Goal: Task Accomplishment & Management: Manage account settings

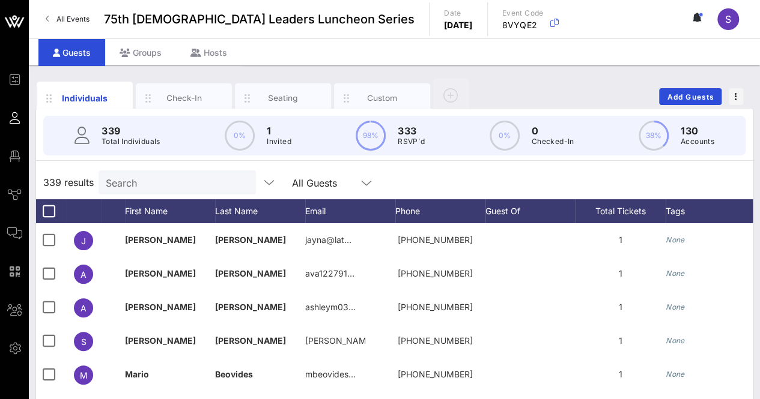
click at [165, 183] on input "Search" at bounding box center [176, 183] width 141 height 16
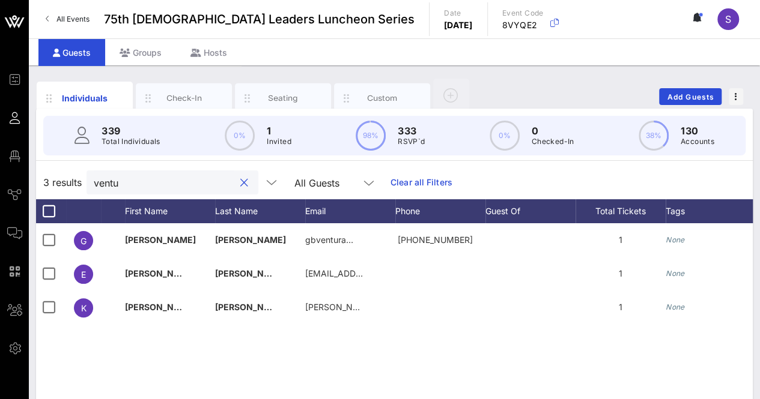
type input "ventu"
drag, startPoint x: 229, startPoint y: 180, endPoint x: 384, endPoint y: 177, distance: 155.0
click at [240, 180] on button "clear icon" at bounding box center [244, 183] width 8 height 12
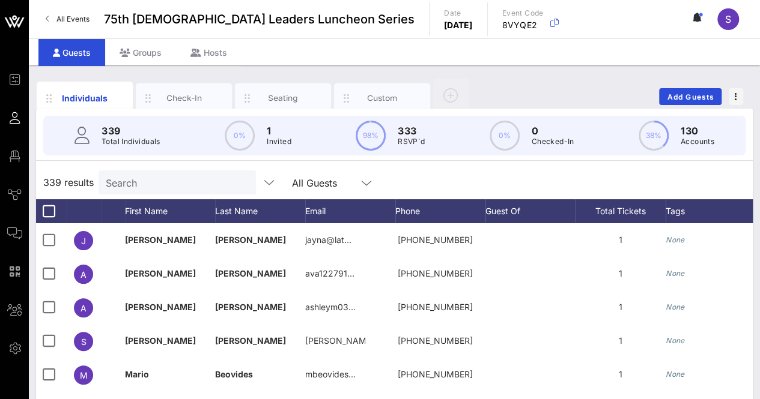
click at [531, 191] on div "339 results Search All Guests" at bounding box center [394, 183] width 716 height 34
click at [700, 95] on span "Add Guests" at bounding box center [690, 96] width 47 height 9
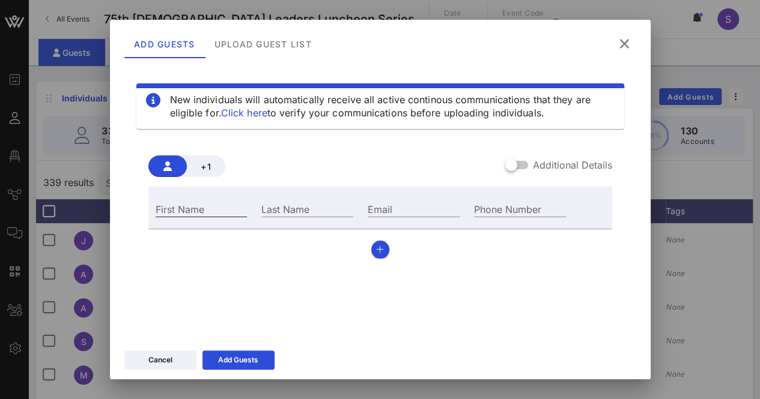
drag, startPoint x: 209, startPoint y: 198, endPoint x: 216, endPoint y: 207, distance: 11.2
click at [209, 199] on div "First Name" at bounding box center [201, 208] width 106 height 32
click at [217, 208] on input "First Name" at bounding box center [202, 209] width 92 height 16
type input "f"
type input "Frank"
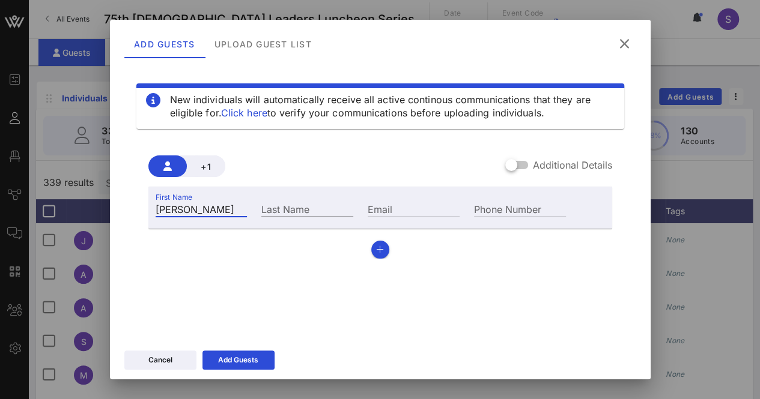
click at [312, 212] on input "Last Name" at bounding box center [307, 209] width 92 height 16
type input "Alvarado Jr."
click at [376, 250] on icon "button" at bounding box center [380, 250] width 8 height 8
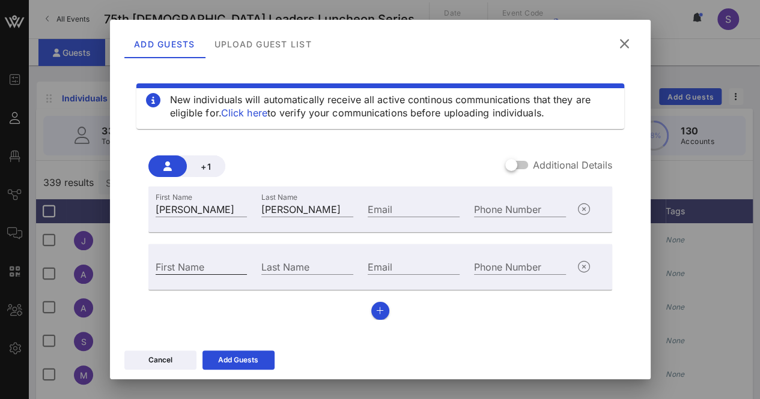
click at [226, 266] on input "First Name" at bounding box center [202, 267] width 92 height 16
type input "Diana"
click at [316, 265] on input "Last Name" at bounding box center [307, 267] width 92 height 16
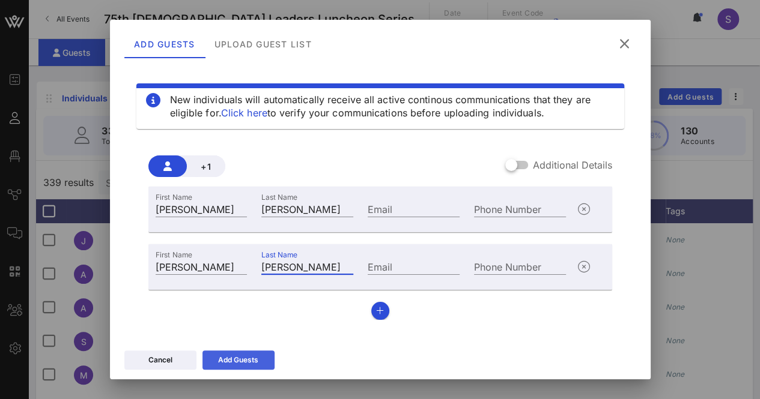
type input "Maldonado"
click at [242, 356] on div "Add Guests" at bounding box center [238, 360] width 40 height 12
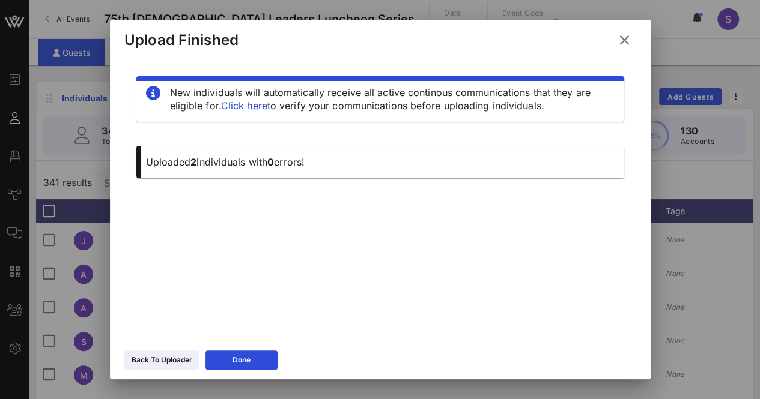
click at [622, 43] on icon at bounding box center [624, 40] width 16 height 14
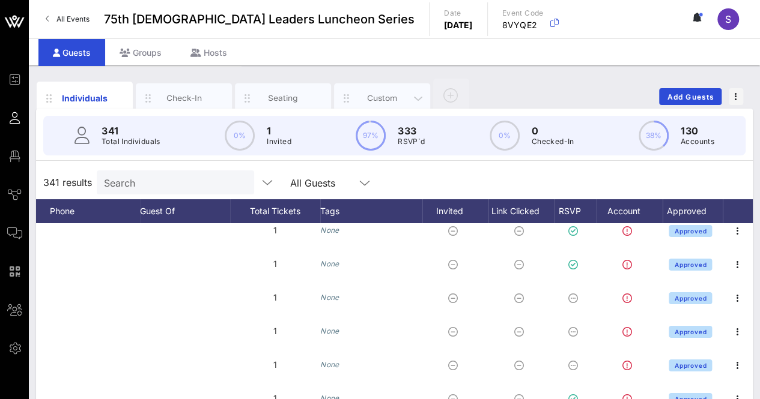
click at [364, 94] on div "Custom" at bounding box center [382, 97] width 53 height 11
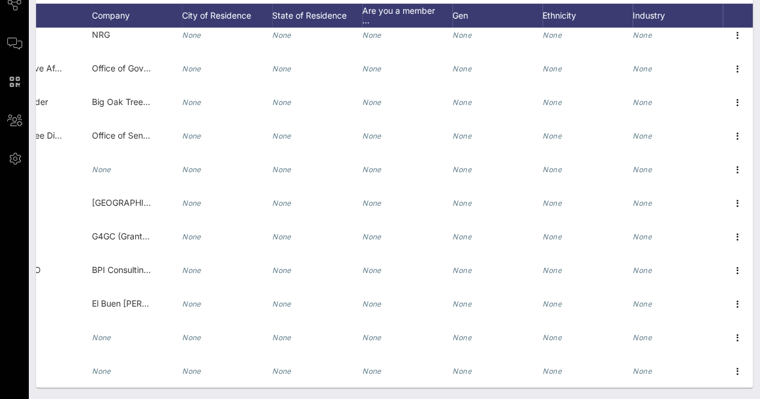
scroll to position [0, 278]
click at [362, 387] on div "Individuals Check-In Seating Custom Add Guests 341 Total Individuals 341 result…" at bounding box center [394, 138] width 731 height 524
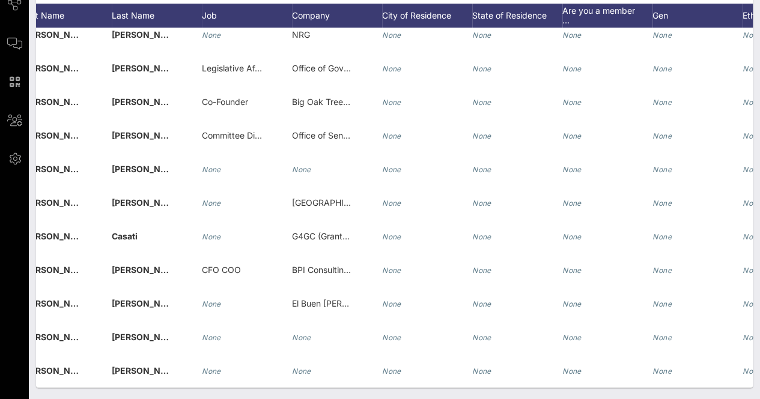
scroll to position [0, 0]
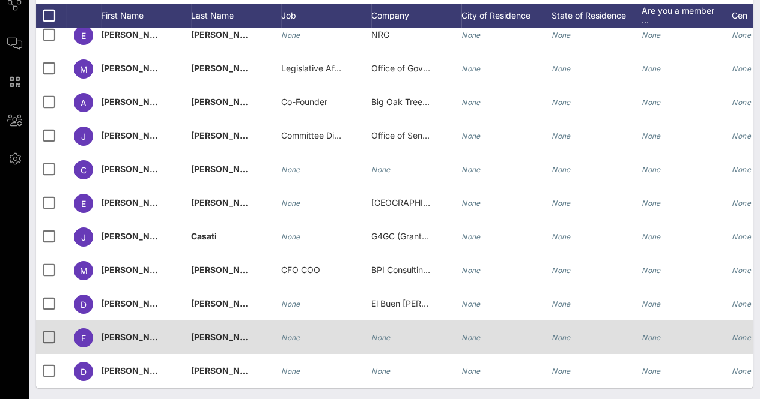
click at [365, 322] on div "None" at bounding box center [326, 344] width 90 height 47
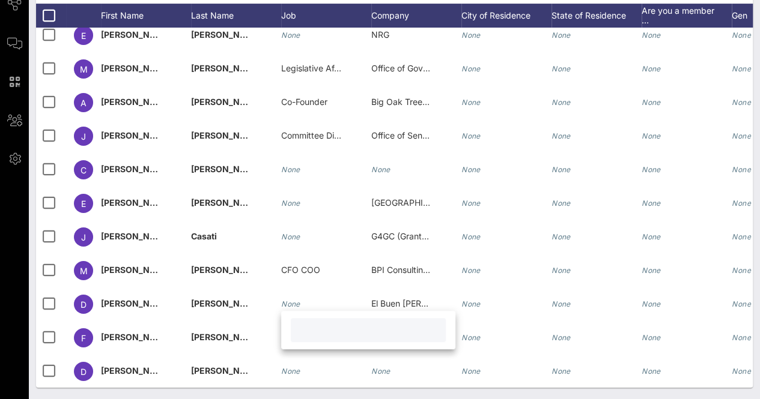
click at [402, 396] on div "Individuals Check-In Seating Custom Add Guests 341 Total Individuals 341 result…" at bounding box center [394, 138] width 731 height 524
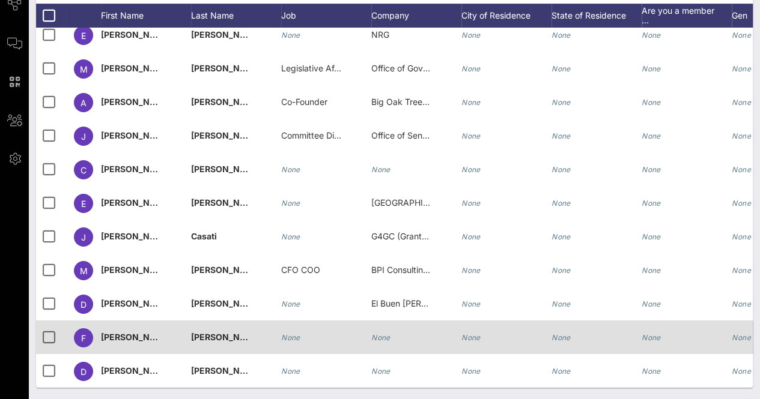
click at [423, 321] on div "None" at bounding box center [416, 344] width 90 height 47
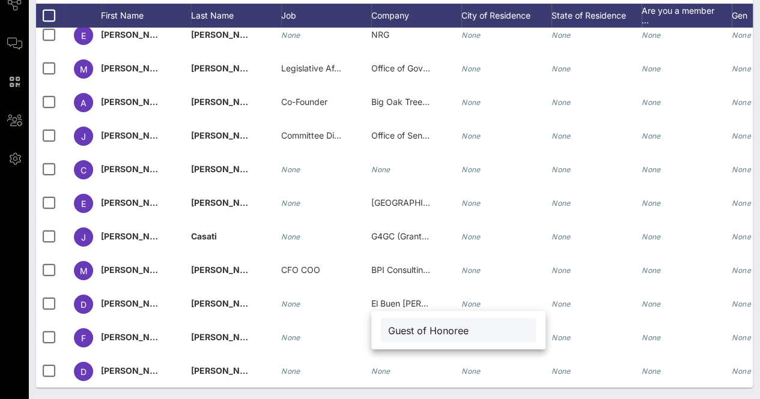
type input "Guest of Honoree"
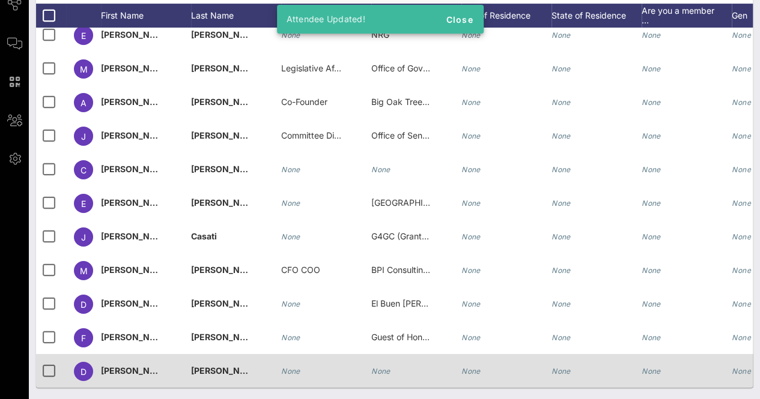
click at [402, 359] on div "None" at bounding box center [416, 377] width 90 height 47
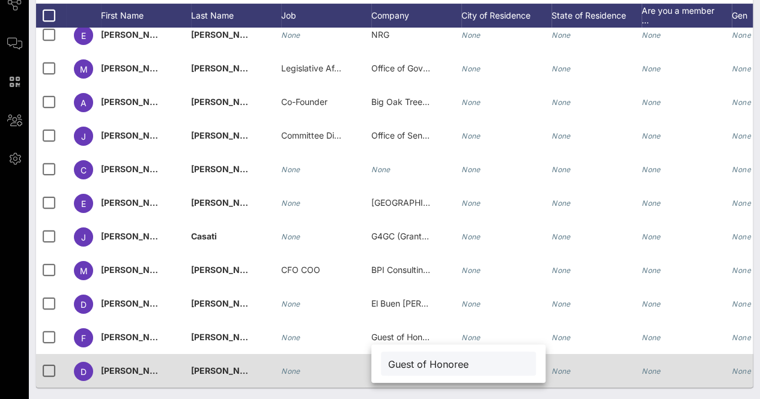
type input "Guest of Honoree"
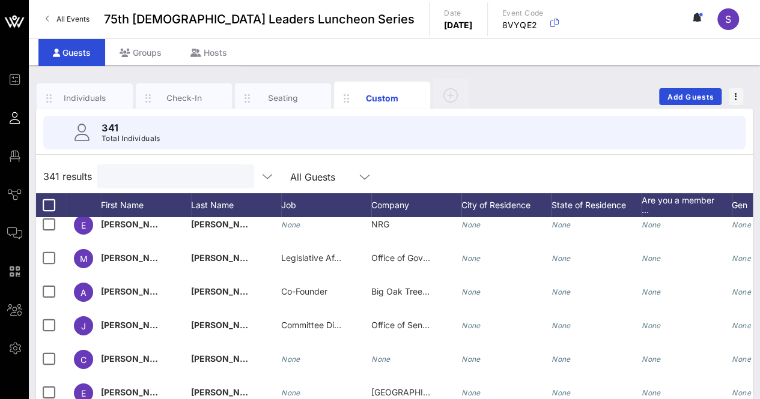
click at [187, 181] on input "text" at bounding box center [174, 177] width 141 height 16
click at [88, 101] on div "Individuals" at bounding box center [84, 97] width 53 height 11
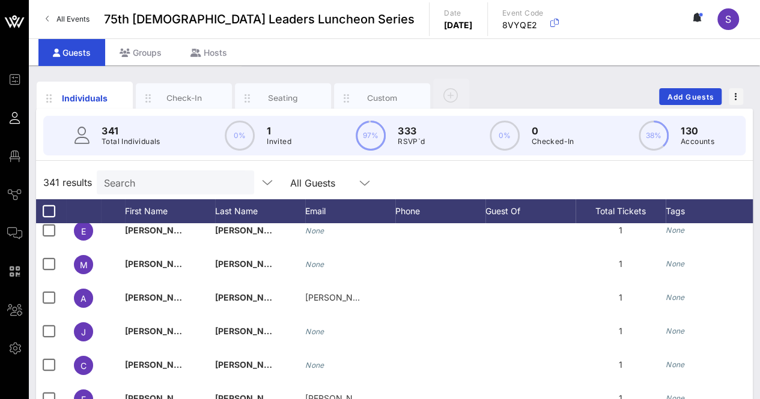
click at [199, 180] on input "Search" at bounding box center [174, 183] width 141 height 16
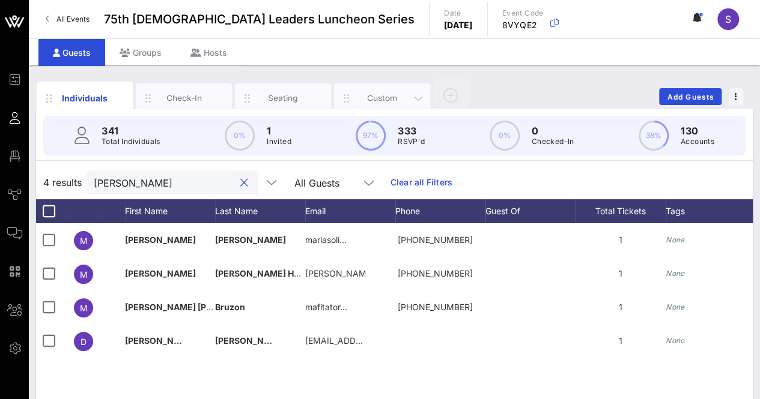
type input "maria"
click at [374, 93] on div "Custom" at bounding box center [382, 97] width 53 height 11
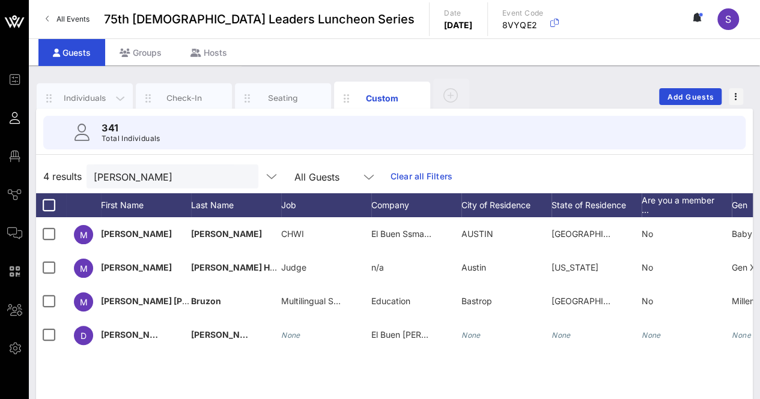
click at [88, 91] on div "Individuals" at bounding box center [85, 98] width 96 height 30
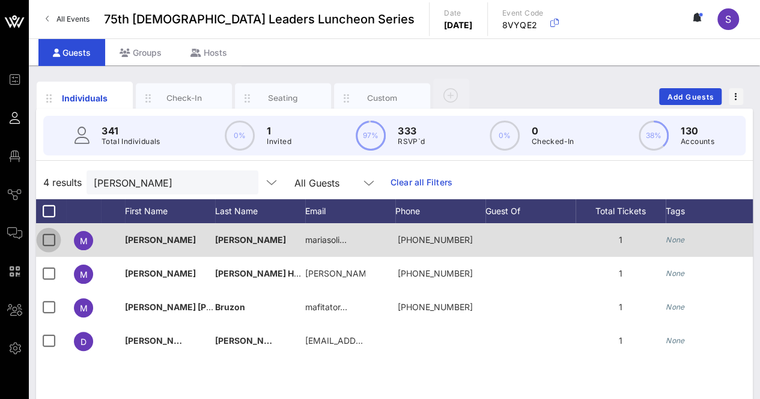
click at [46, 236] on div at bounding box center [48, 240] width 20 height 20
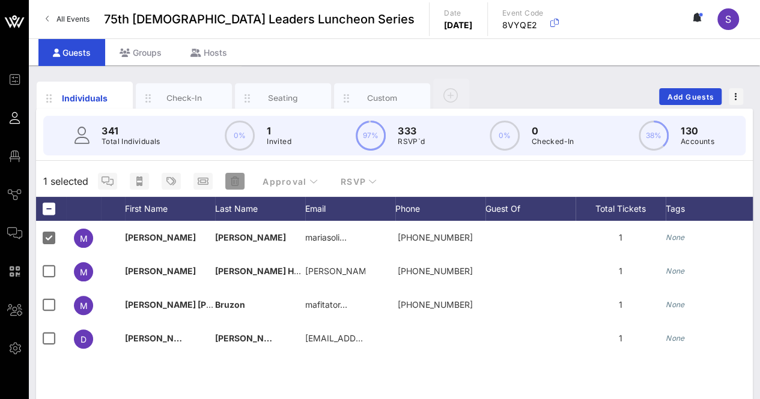
click at [235, 182] on icon "button" at bounding box center [235, 182] width 8 height 10
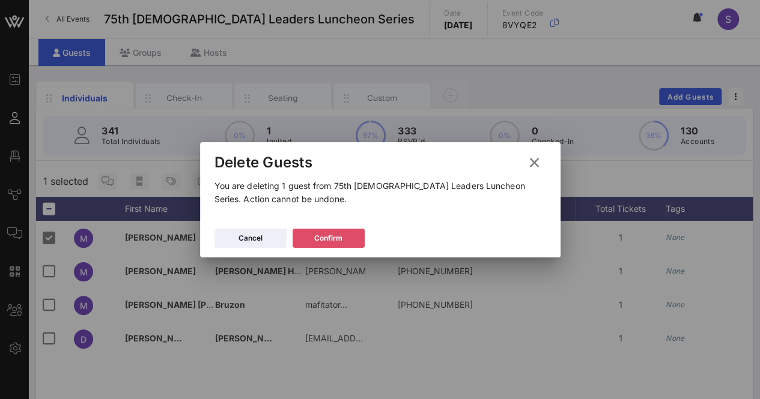
click at [333, 242] on div "Confirm" at bounding box center [328, 238] width 28 height 12
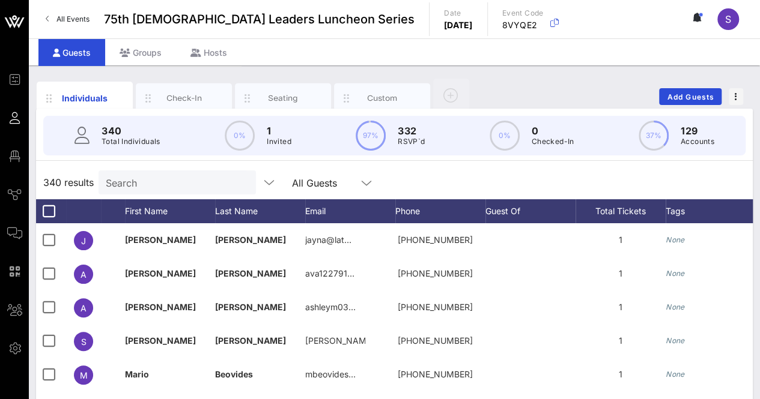
click at [743, 96] on div "Individuals Check-In Seating Custom Add Guests" at bounding box center [394, 96] width 716 height 38
click at [734, 91] on button "button" at bounding box center [735, 96] width 14 height 17
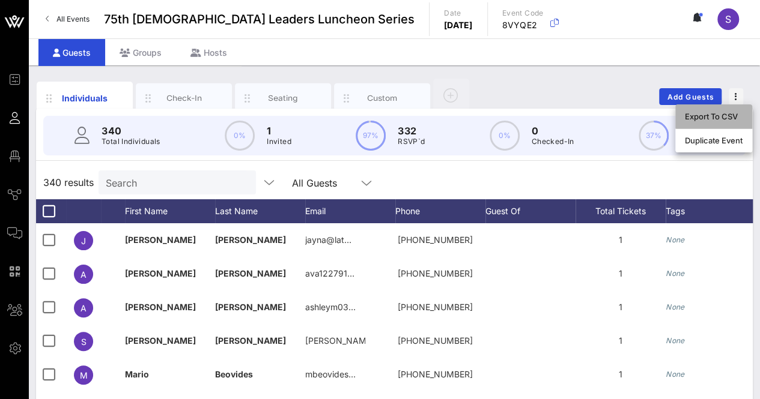
click at [711, 115] on div "Export To CSV" at bounding box center [714, 117] width 58 height 10
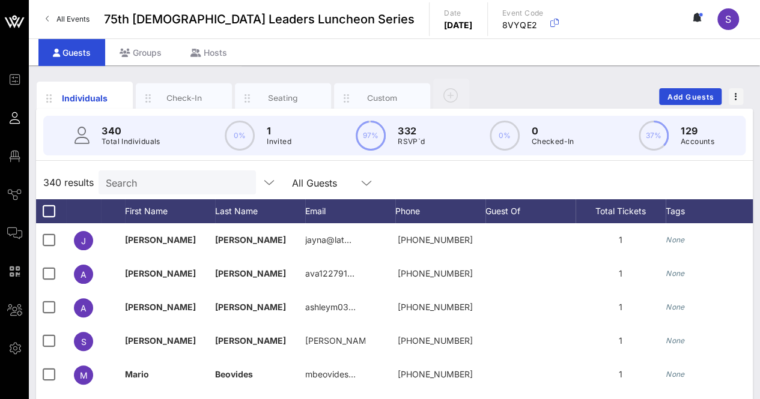
click at [450, 174] on div "340 results Search All Guests" at bounding box center [394, 183] width 716 height 34
click at [181, 181] on input "text" at bounding box center [176, 183] width 141 height 16
click at [660, 190] on div "340 results Search All Guests" at bounding box center [394, 183] width 716 height 34
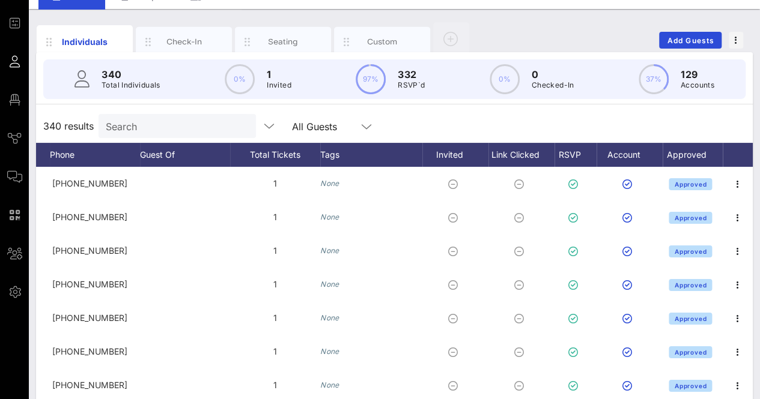
scroll to position [16, 0]
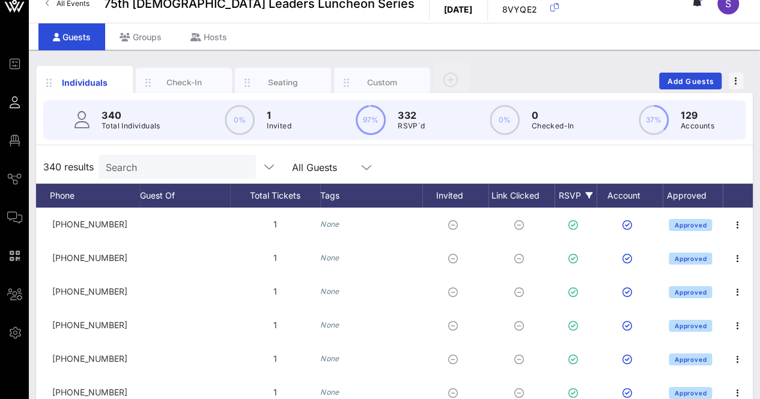
click at [562, 200] on div "RSVP" at bounding box center [575, 196] width 42 height 24
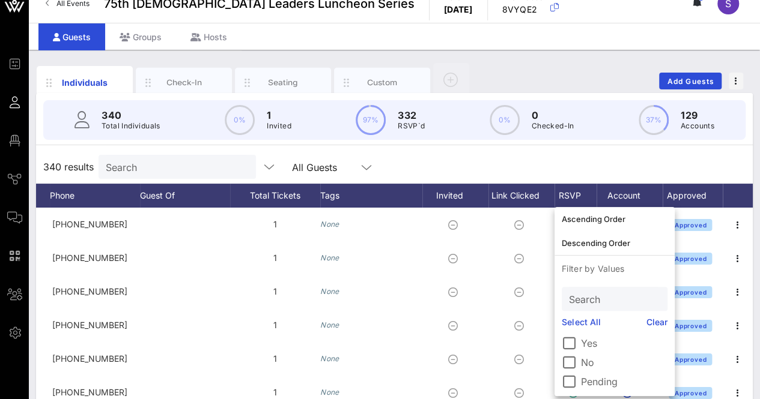
click at [595, 386] on label "Pending" at bounding box center [624, 382] width 86 height 12
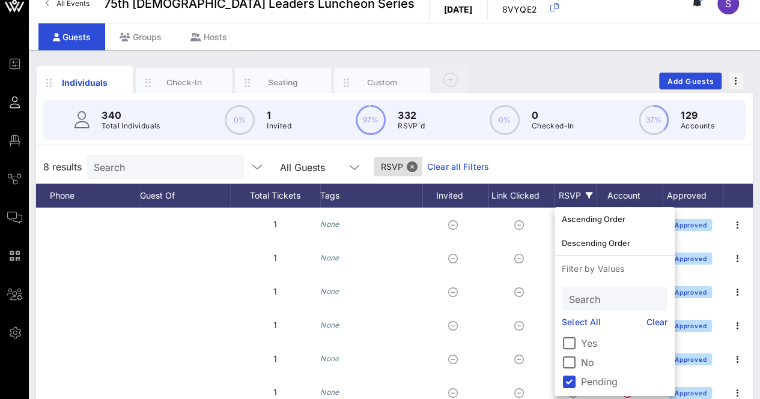
scroll to position [0, 345]
click at [590, 162] on div "8 results Search All Guests RSVP Clear all Filters" at bounding box center [394, 167] width 716 height 34
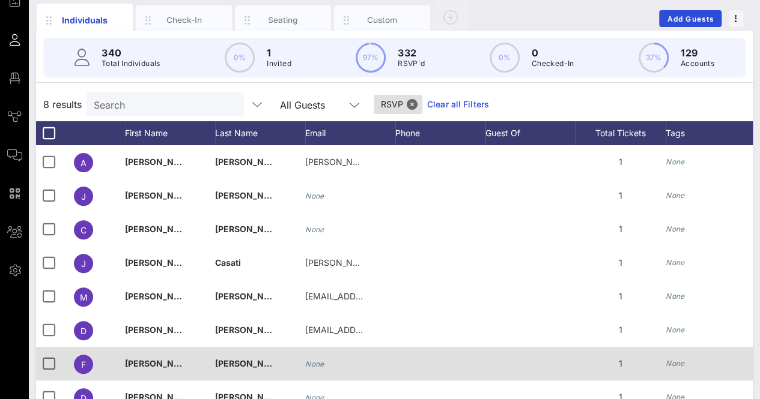
scroll to position [120, 0]
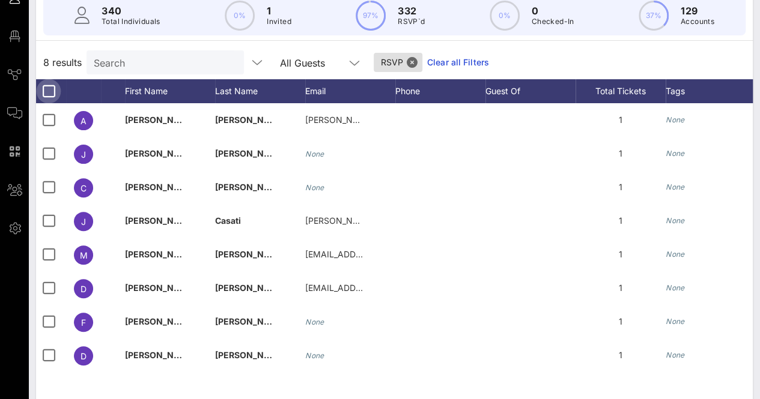
click at [49, 91] on div at bounding box center [48, 91] width 20 height 20
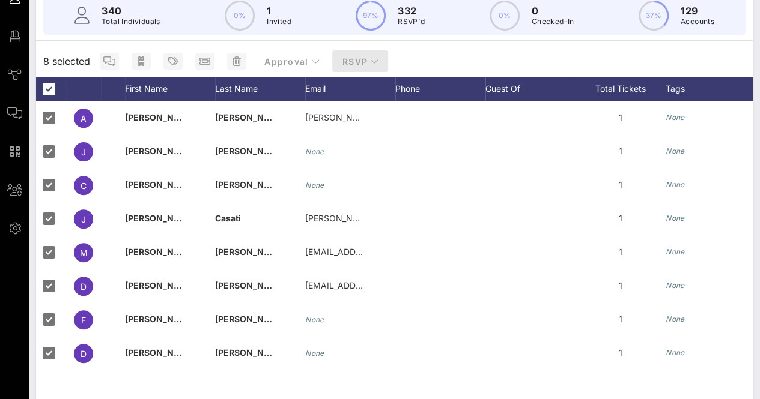
click at [368, 50] on button "RSVP" at bounding box center [360, 61] width 56 height 22
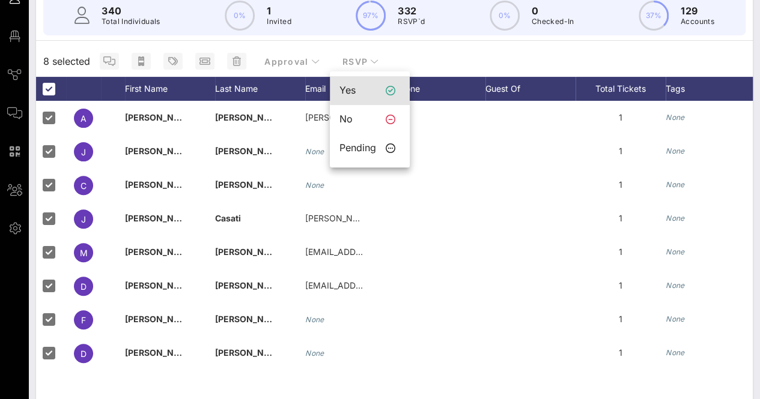
click at [368, 86] on div "Yes" at bounding box center [357, 90] width 37 height 11
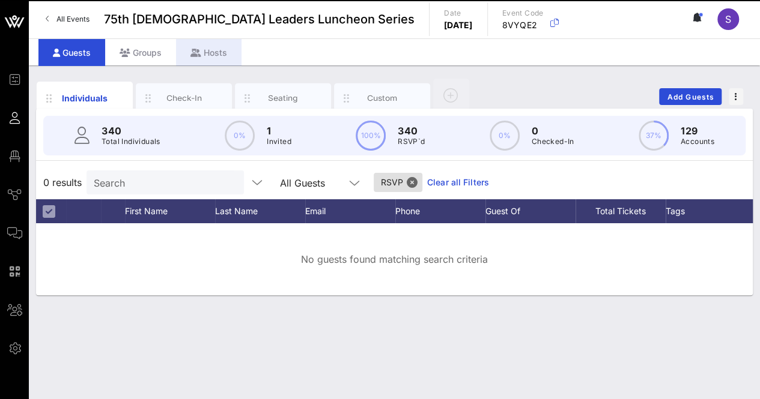
scroll to position [0, 0]
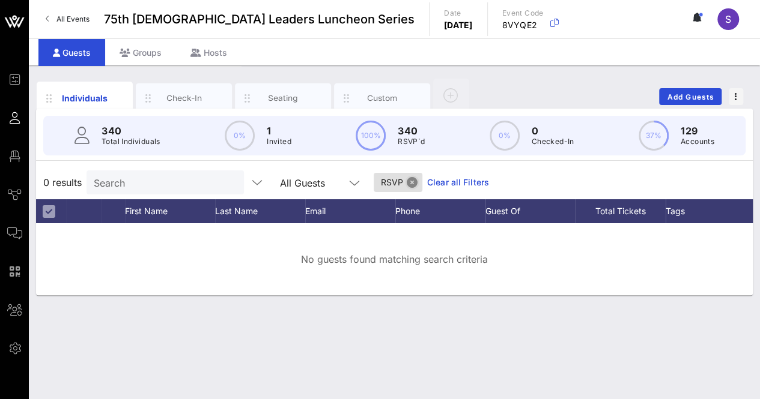
drag, startPoint x: 394, startPoint y: 181, endPoint x: 353, endPoint y: 188, distance: 42.1
click at [407, 181] on button "Close" at bounding box center [412, 182] width 11 height 11
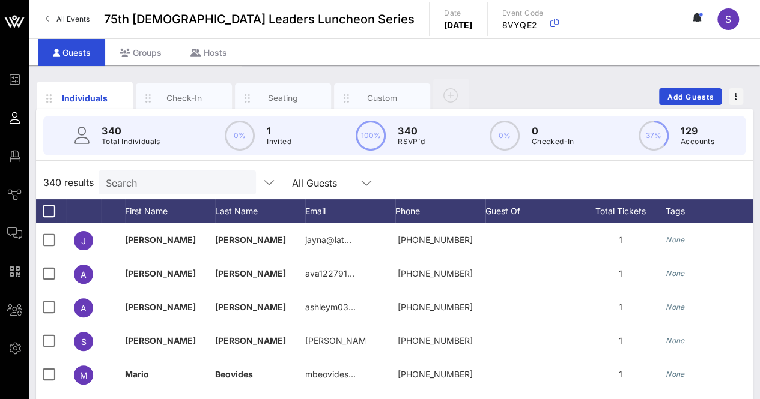
click at [462, 187] on div "340 results Search All Guests" at bounding box center [394, 183] width 716 height 34
click at [739, 101] on button "button" at bounding box center [735, 96] width 14 height 17
click at [727, 119] on div "Export To CSV" at bounding box center [714, 117] width 58 height 10
click at [148, 183] on input "text" at bounding box center [176, 183] width 141 height 16
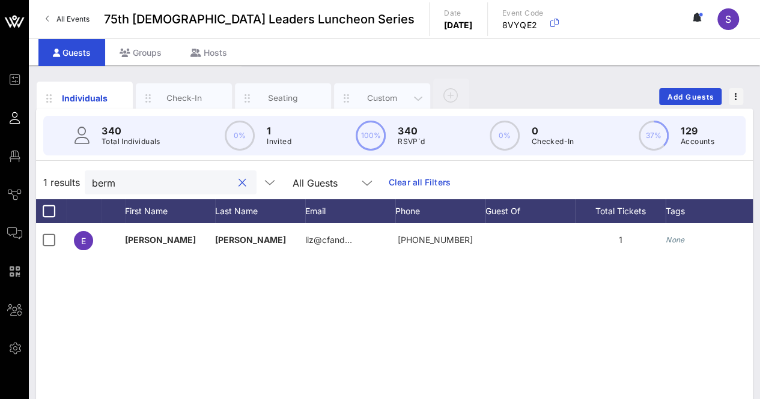
type input "berm"
click at [388, 97] on div "Custom" at bounding box center [382, 97] width 53 height 11
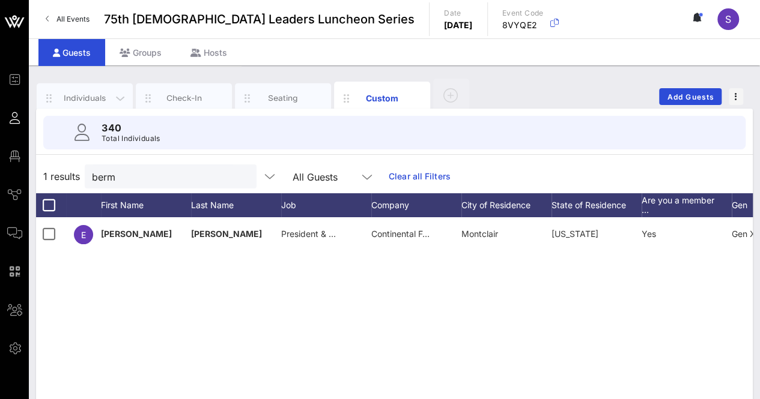
click at [83, 94] on div "Individuals" at bounding box center [84, 97] width 53 height 11
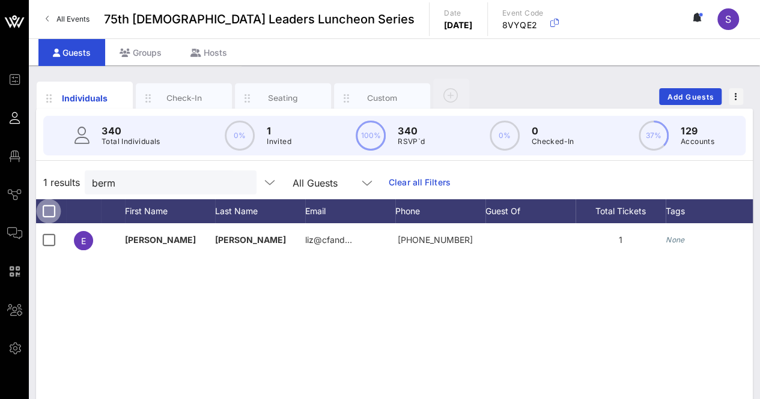
click at [47, 213] on div at bounding box center [48, 211] width 20 height 20
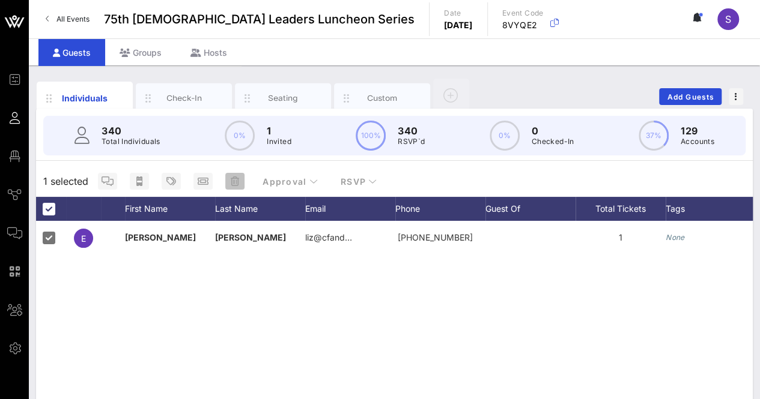
click at [234, 180] on icon "button" at bounding box center [235, 182] width 8 height 10
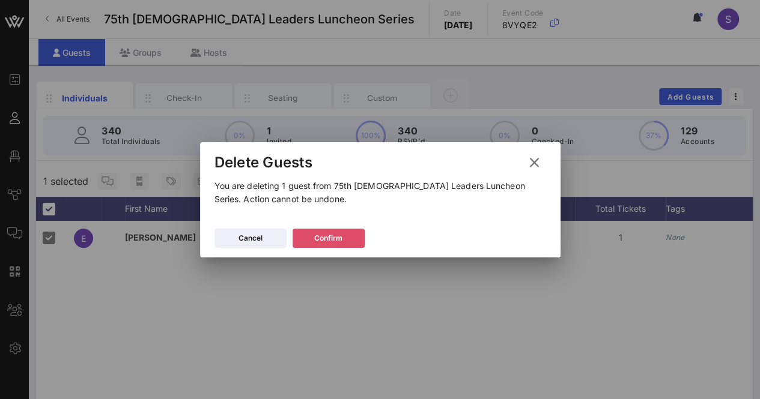
click at [317, 241] on div "Confirm" at bounding box center [328, 238] width 28 height 12
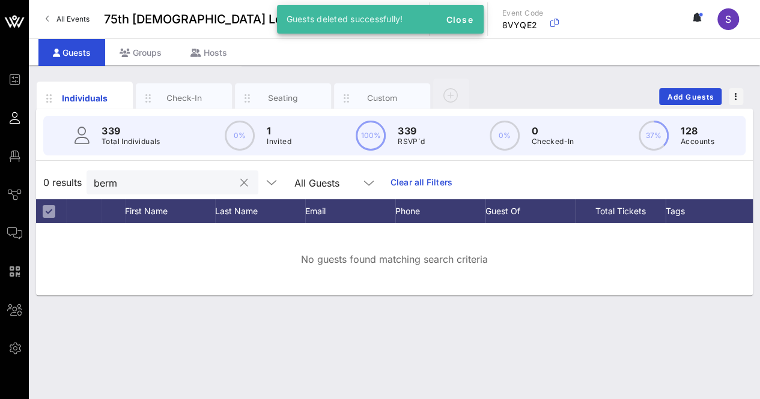
click at [240, 181] on button "clear icon" at bounding box center [244, 183] width 8 height 12
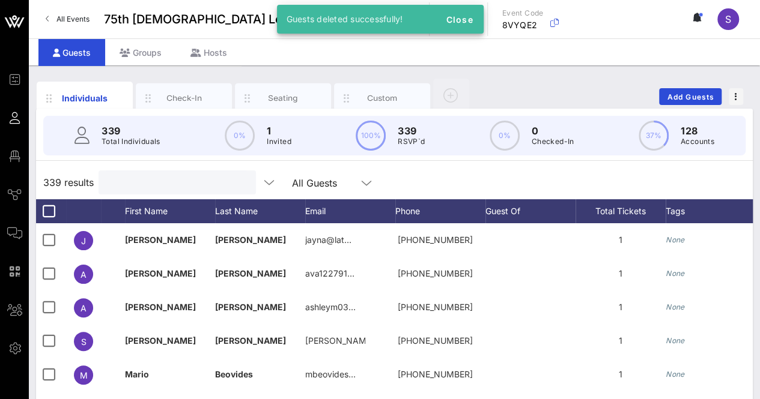
click at [427, 173] on div "339 results All Guests" at bounding box center [394, 183] width 716 height 34
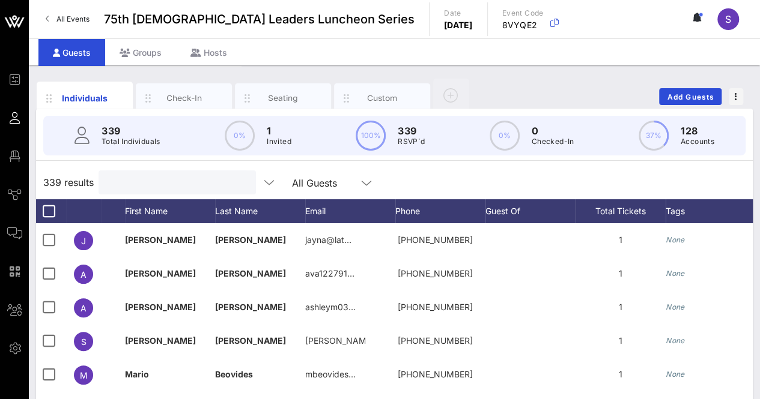
click at [151, 181] on input "text" at bounding box center [176, 183] width 141 height 16
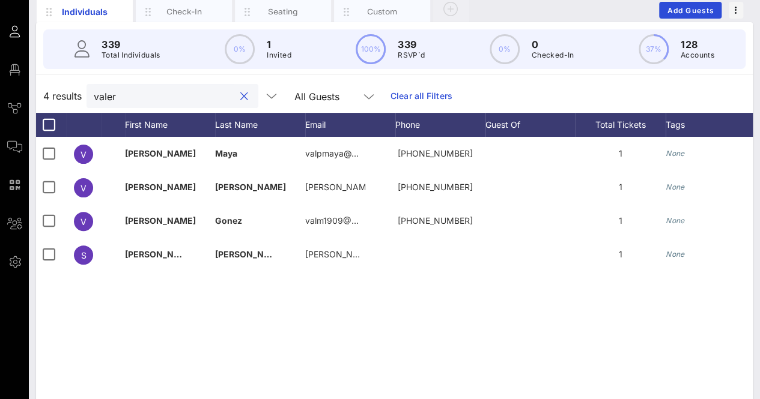
scroll to position [60, 0]
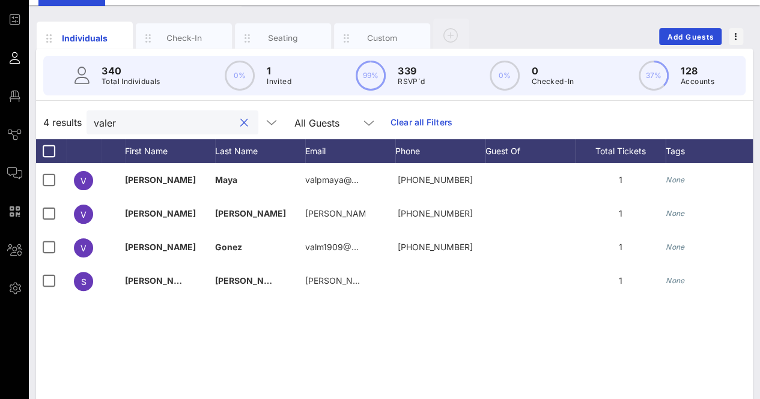
click at [139, 129] on input "valer" at bounding box center [164, 123] width 141 height 16
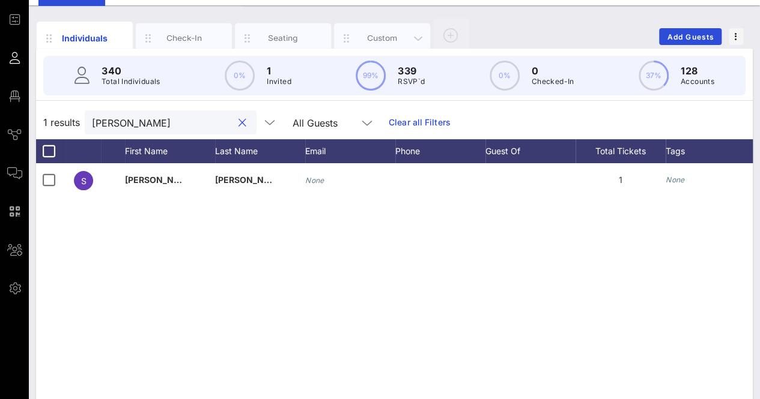
type input "shery"
click at [386, 33] on div "Custom" at bounding box center [382, 37] width 53 height 11
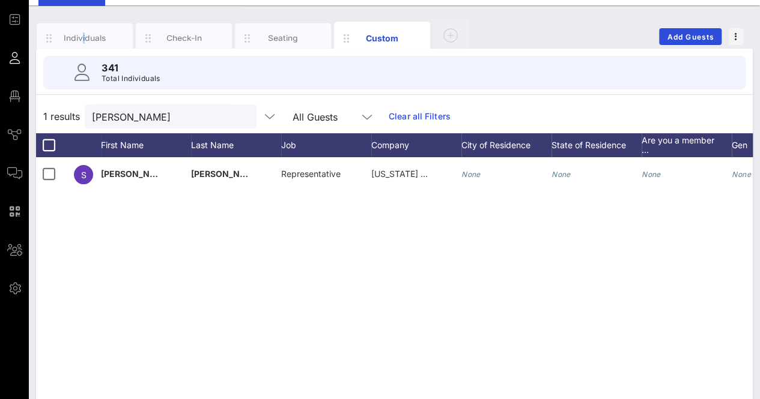
drag, startPoint x: 83, startPoint y: 32, endPoint x: 130, endPoint y: 72, distance: 61.7
click at [83, 32] on div "Individuals" at bounding box center [84, 37] width 53 height 11
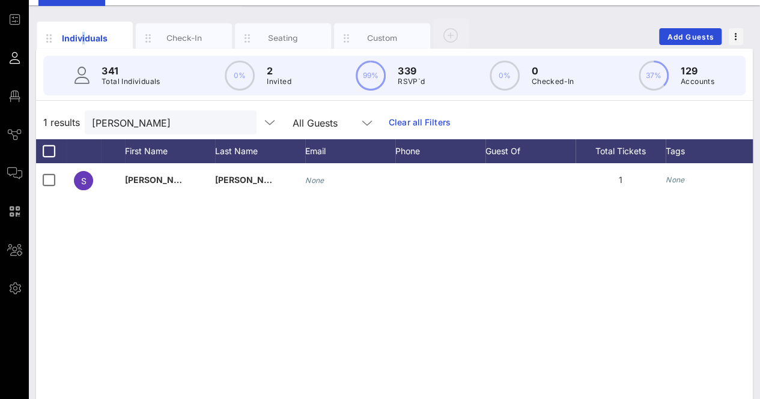
click at [238, 127] on button "clear icon" at bounding box center [242, 123] width 8 height 12
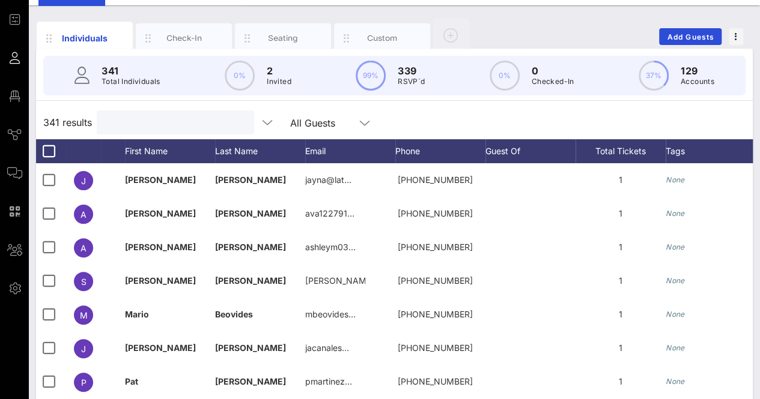
click at [425, 116] on div "341 results All Guests" at bounding box center [394, 123] width 716 height 34
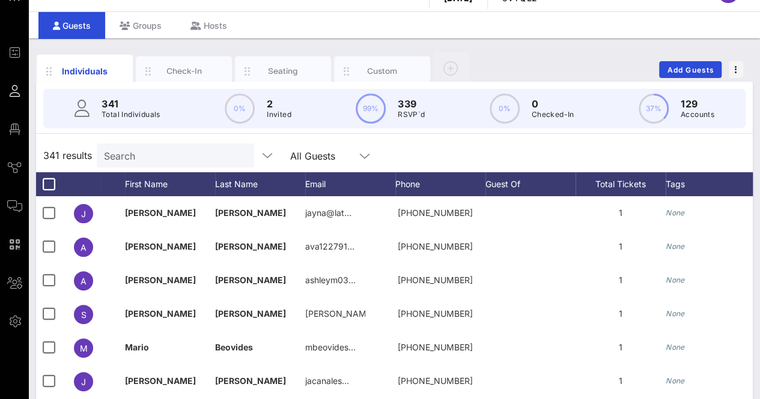
scroll to position [0, 0]
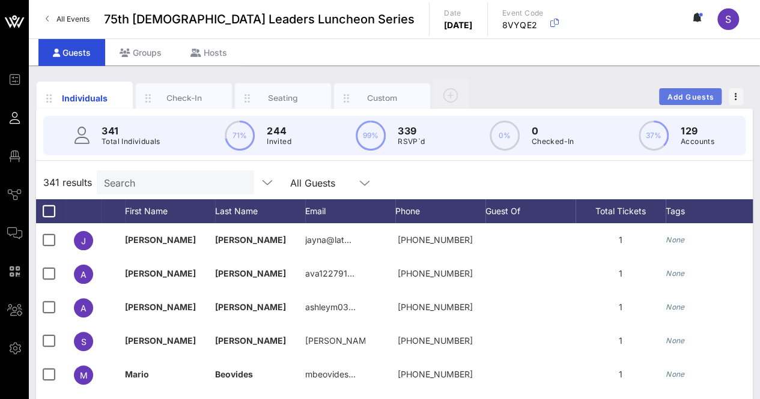
click at [698, 97] on span "Add Guests" at bounding box center [690, 96] width 47 height 9
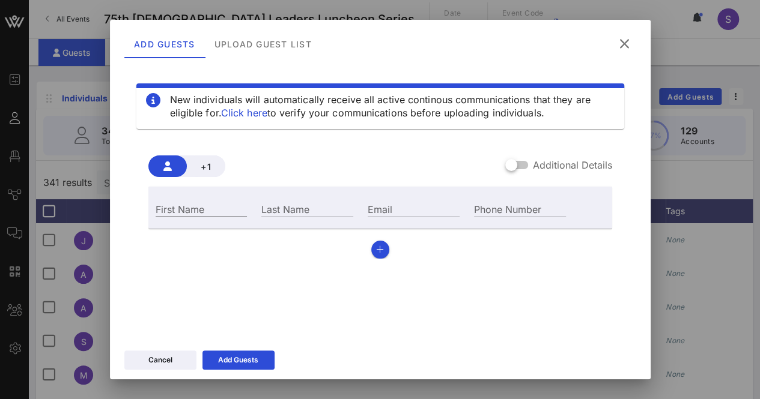
click at [226, 214] on input "First Name" at bounding box center [202, 209] width 92 height 16
type input "Tony"
click at [294, 204] on div "Last Name" at bounding box center [307, 209] width 92 height 16
type input "[PERSON_NAME]"
click at [412, 194] on div "Email" at bounding box center [413, 208] width 106 height 32
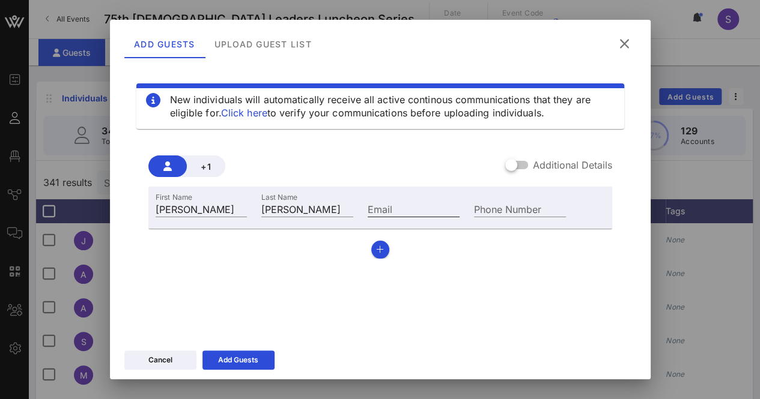
click at [409, 207] on input "Email" at bounding box center [414, 209] width 92 height 16
paste input "tony.castillo@pepsico.com"
type input "tony.castillo@pepsico.com"
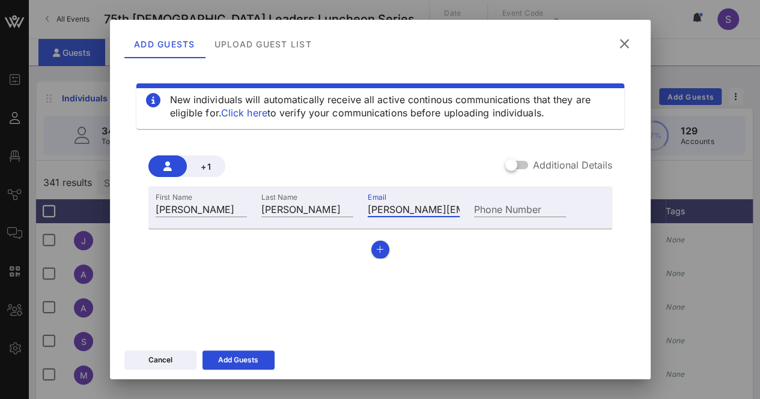
click at [238, 347] on div "Cancel Add Guests" at bounding box center [380, 362] width 540 height 35
click at [235, 359] on icon at bounding box center [238, 360] width 8 height 7
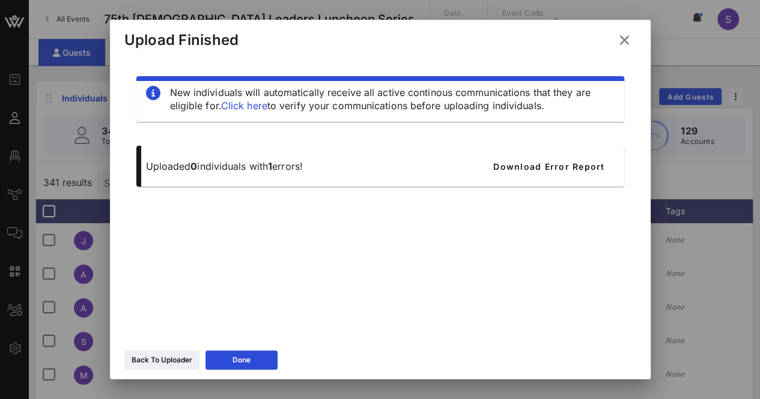
click at [625, 38] on icon at bounding box center [624, 40] width 16 height 14
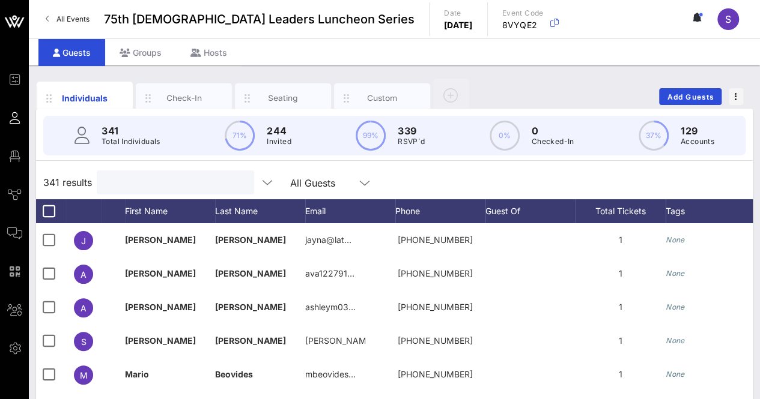
click at [141, 181] on input "text" at bounding box center [174, 183] width 141 height 16
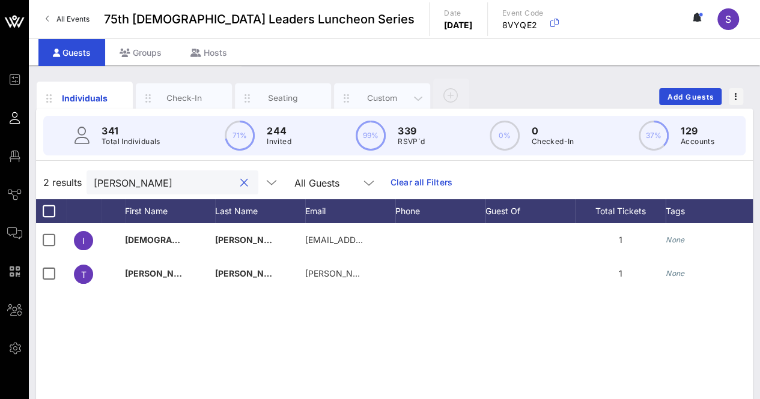
type input "castill"
click at [376, 89] on div "Custom" at bounding box center [382, 98] width 96 height 30
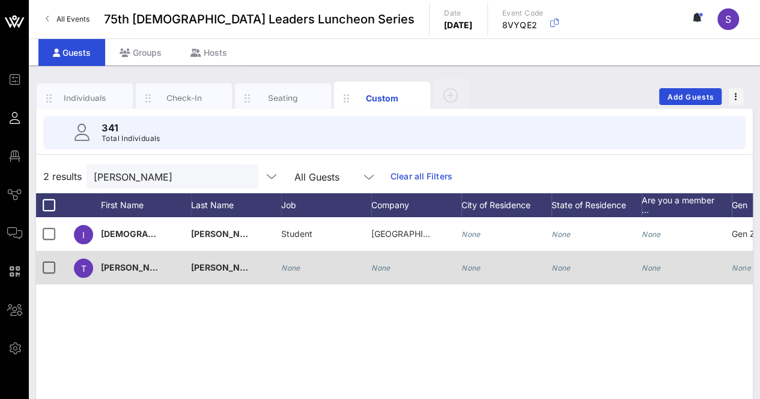
click at [365, 263] on div "None" at bounding box center [326, 274] width 90 height 47
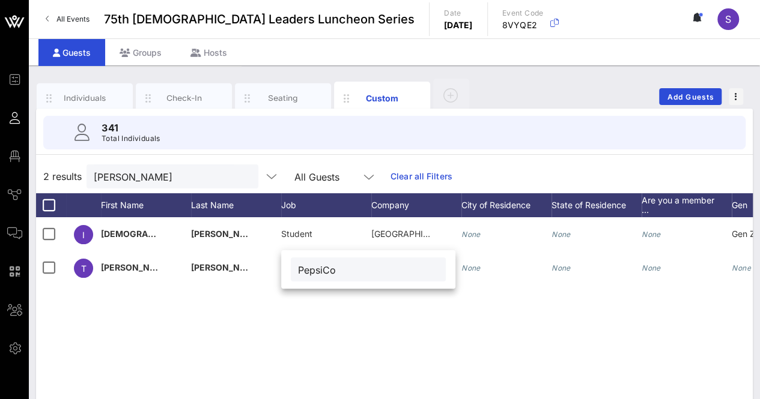
type input "PepsiCo"
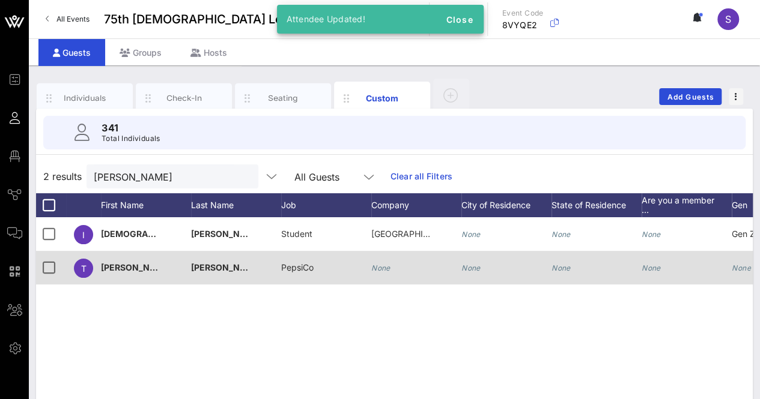
click at [392, 265] on div "None" at bounding box center [416, 274] width 90 height 47
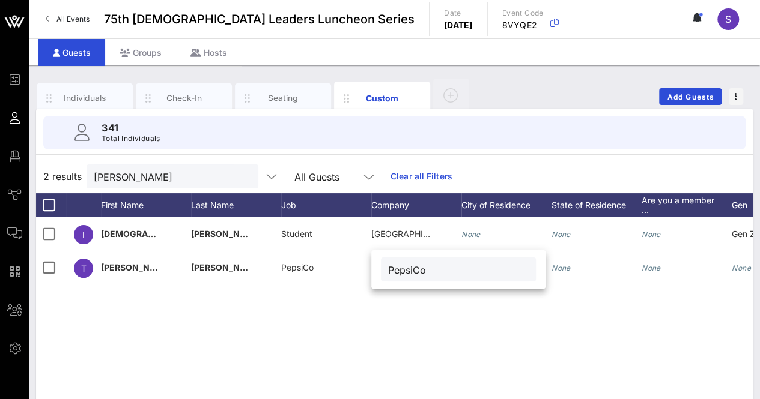
type input "PepsiCo"
click at [78, 97] on div "Individuals" at bounding box center [84, 97] width 53 height 11
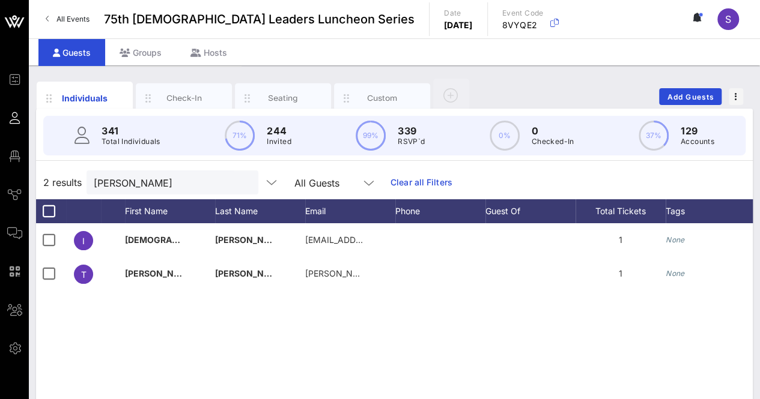
click at [240, 180] on button "clear icon" at bounding box center [244, 183] width 8 height 12
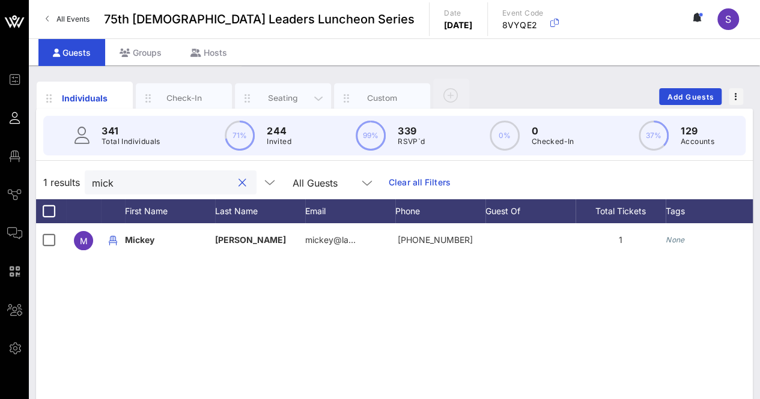
type input "mick"
click at [288, 85] on div "Seating" at bounding box center [283, 98] width 96 height 30
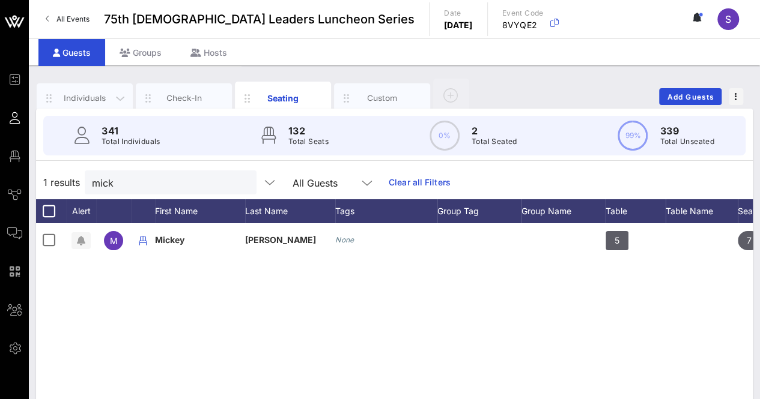
click at [76, 92] on div "Individuals" at bounding box center [84, 97] width 53 height 11
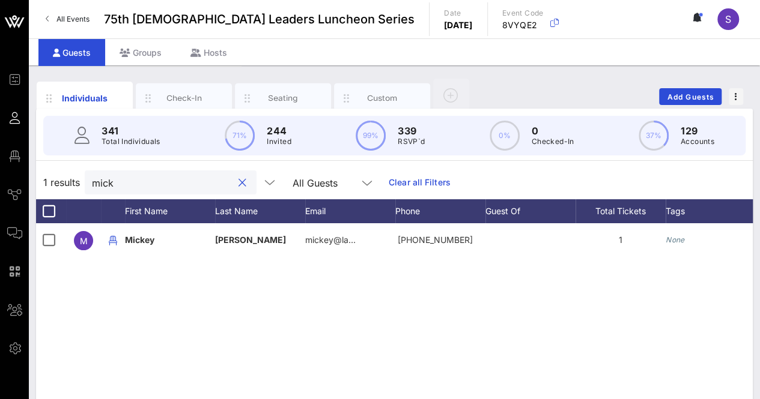
click at [130, 181] on input "mick" at bounding box center [162, 183] width 141 height 16
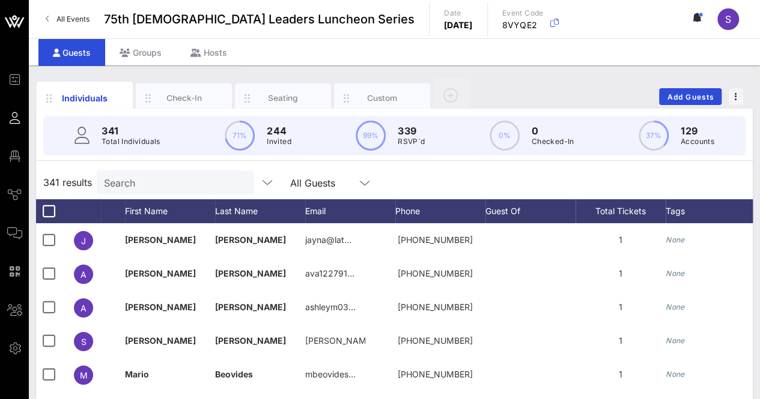
drag, startPoint x: 521, startPoint y: 166, endPoint x: 532, endPoint y: 165, distance: 11.0
click at [522, 166] on div "341 results Search All Guests" at bounding box center [394, 183] width 716 height 34
click at [148, 177] on input "Search" at bounding box center [174, 183] width 141 height 16
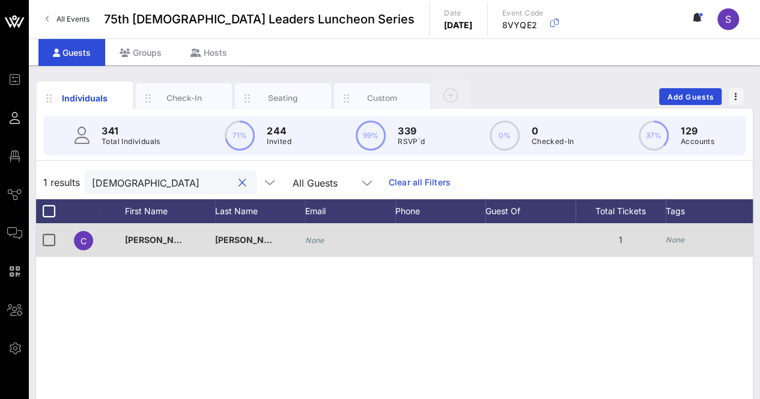
type input "christo"
click at [310, 242] on icon "None" at bounding box center [314, 240] width 19 height 9
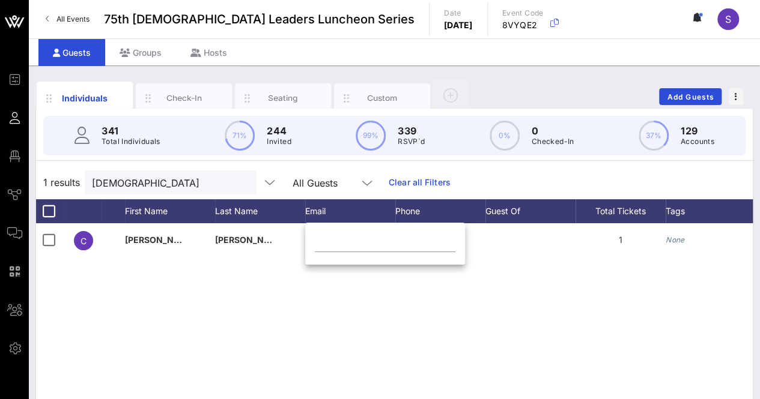
click at [388, 318] on div "C Christopher Walker None 1 None Approved" at bounding box center [394, 403] width 716 height 360
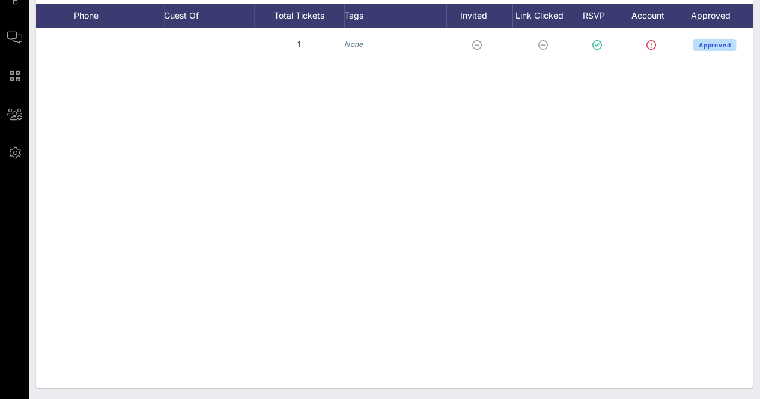
scroll to position [0, 345]
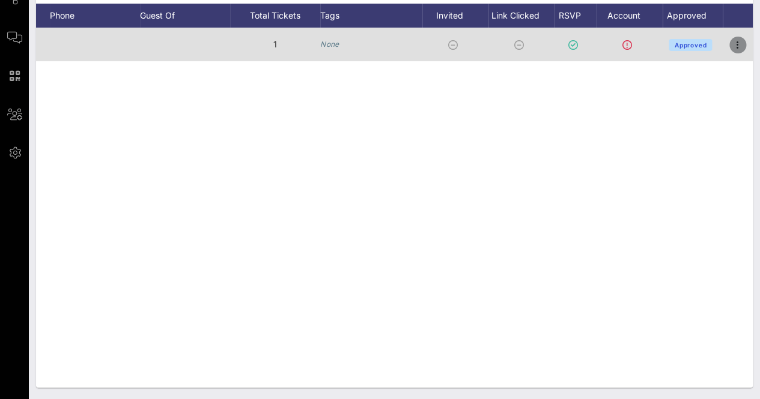
click at [742, 50] on icon "button" at bounding box center [737, 45] width 14 height 14
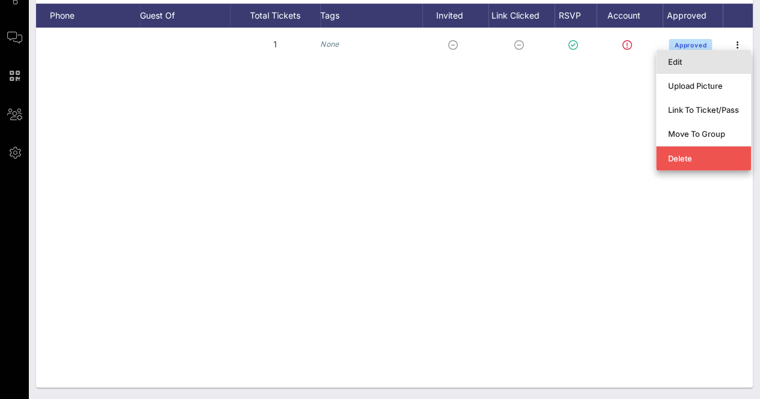
click at [676, 67] on div "Edit" at bounding box center [703, 61] width 71 height 19
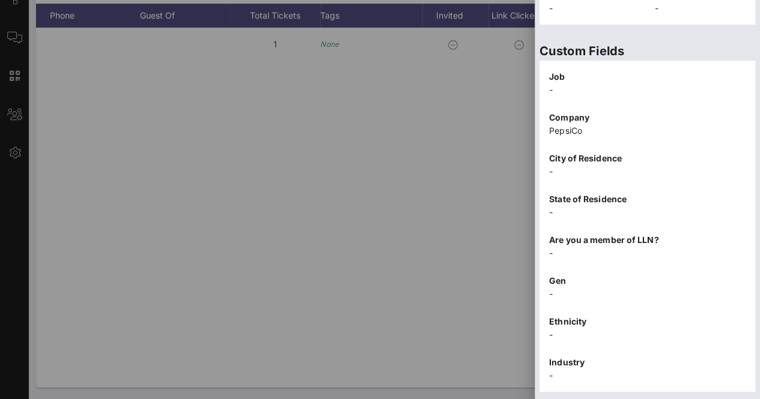
scroll to position [385, 0]
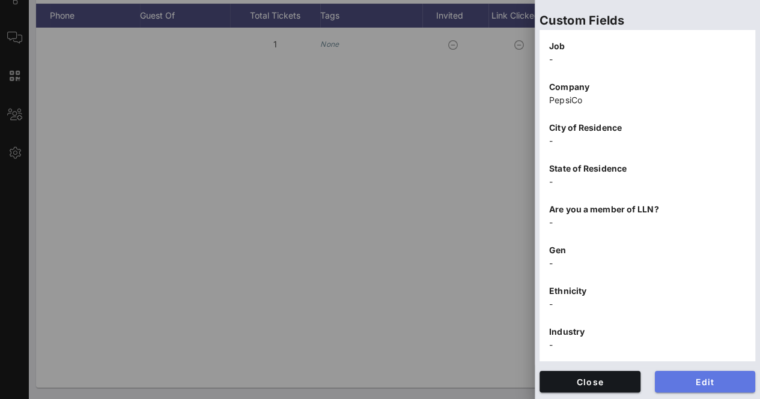
click at [718, 377] on span "Edit" at bounding box center [705, 382] width 82 height 10
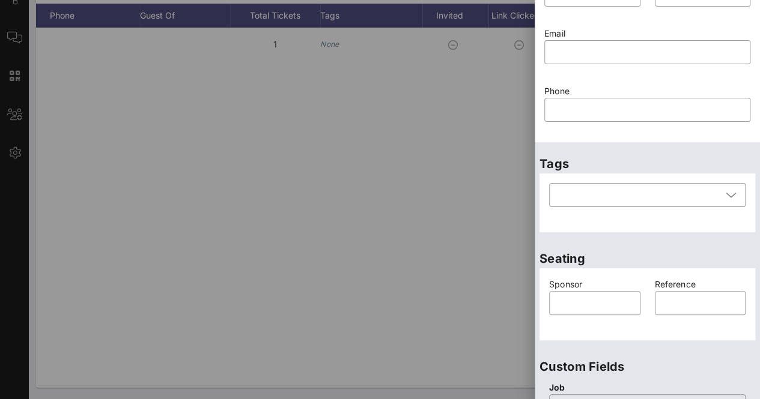
scroll to position [0, 0]
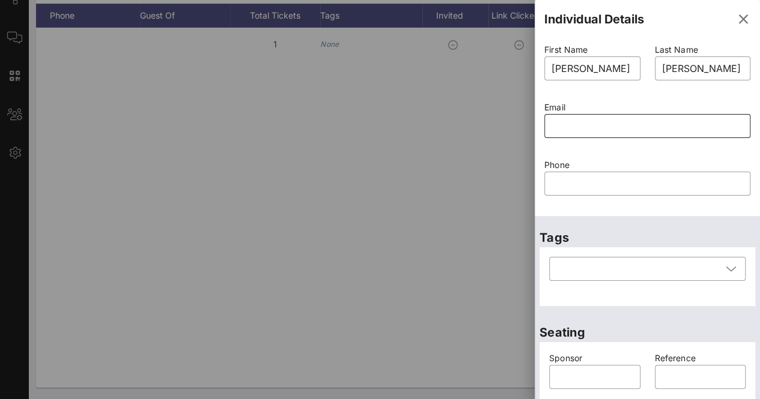
click at [564, 124] on input "text" at bounding box center [647, 126] width 192 height 19
paste input "Christopher.Walker@pepsico.com>"
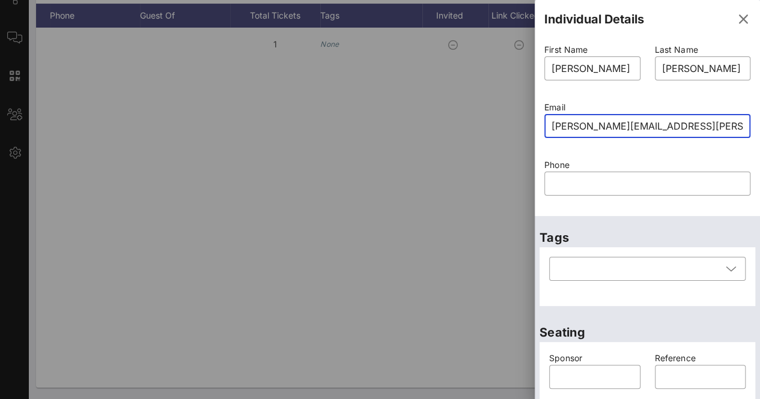
type input "Christopher.Walker@pepsico.com"
click at [635, 157] on div "Phone ​" at bounding box center [647, 185] width 220 height 58
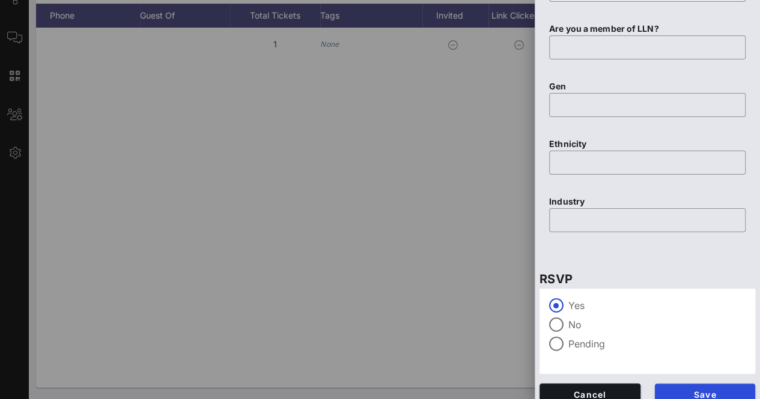
scroll to position [676, 0]
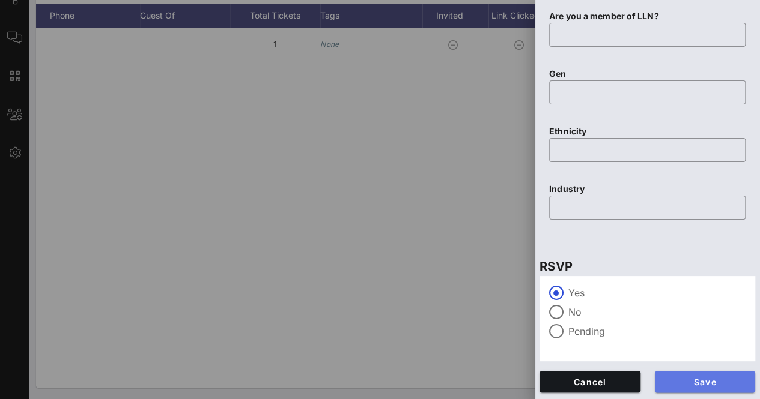
click at [707, 385] on span "Save" at bounding box center [705, 382] width 82 height 10
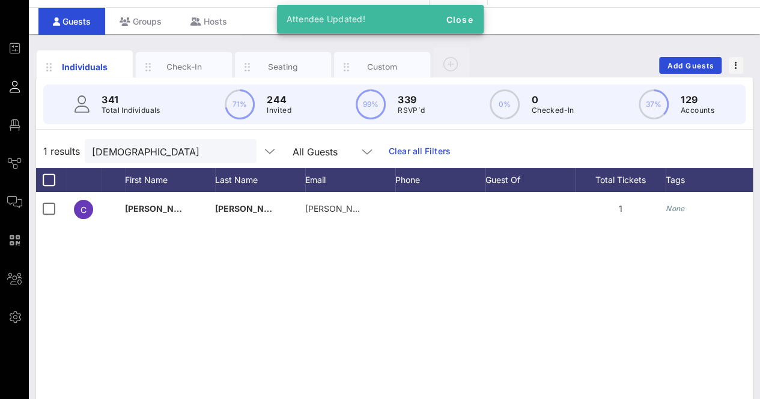
scroll to position [0, 0]
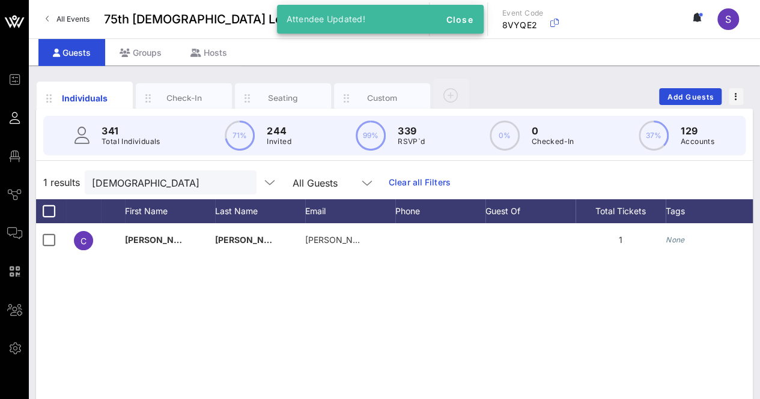
drag, startPoint x: 225, startPoint y: 183, endPoint x: 238, endPoint y: 183, distance: 12.6
click at [238, 182] on button "clear icon" at bounding box center [242, 183] width 8 height 12
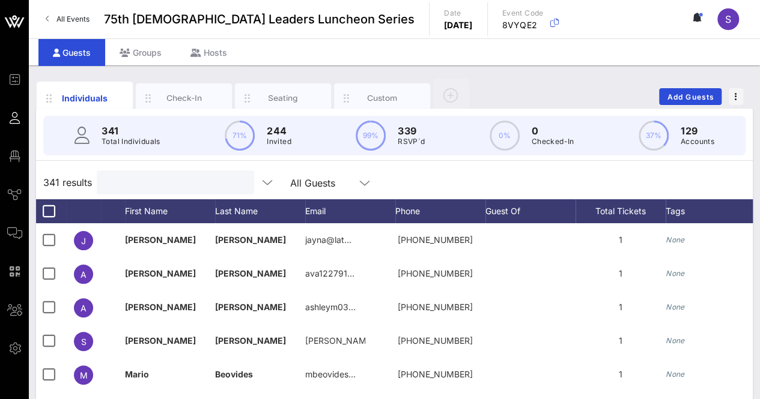
click at [460, 178] on div "341 results All Guests" at bounding box center [394, 183] width 716 height 34
click at [155, 181] on input "Search" at bounding box center [174, 183] width 141 height 16
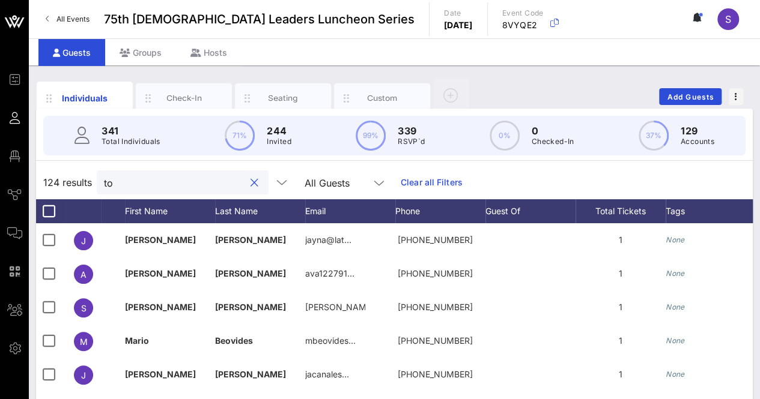
type input "t"
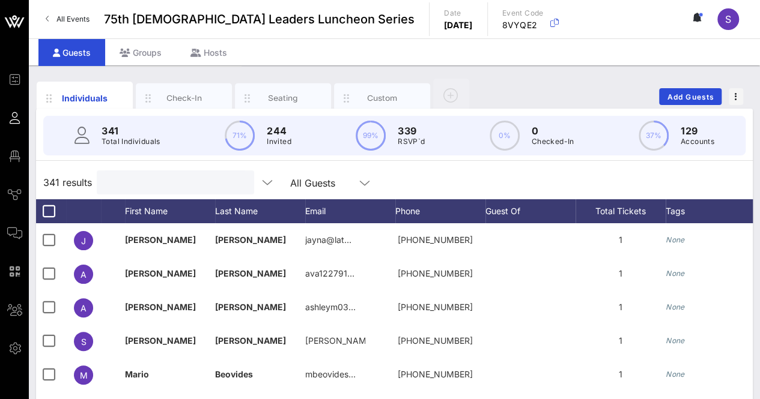
click at [423, 175] on div "341 results All Guests" at bounding box center [394, 183] width 716 height 34
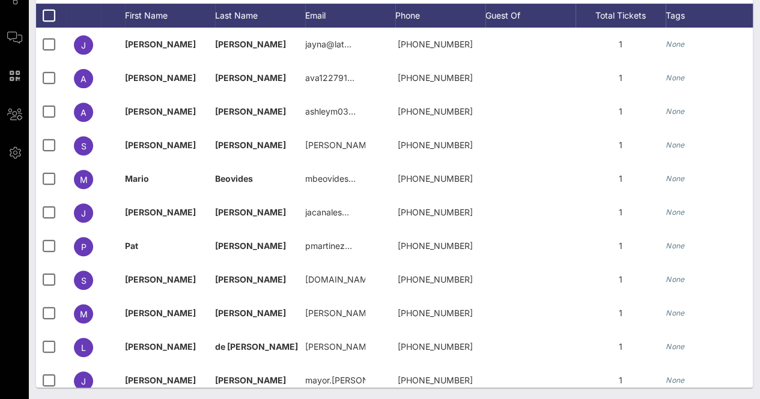
scroll to position [0, 345]
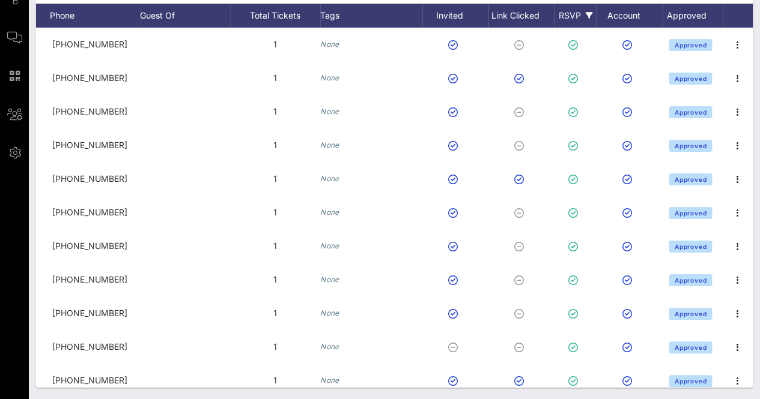
click at [574, 10] on div "RSVP" at bounding box center [575, 16] width 42 height 24
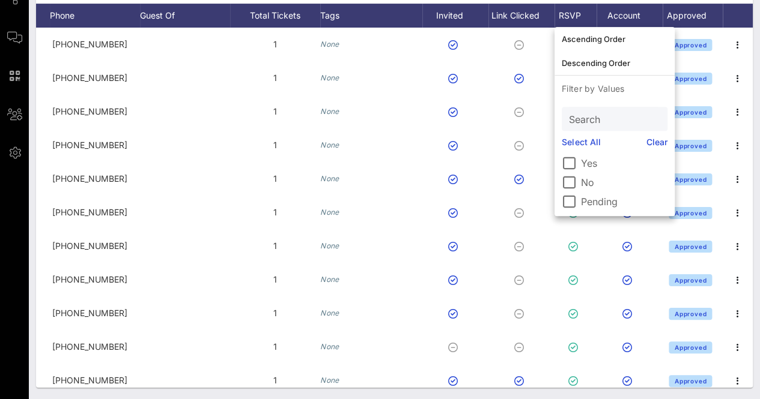
click at [580, 200] on div "Pending" at bounding box center [614, 202] width 106 height 14
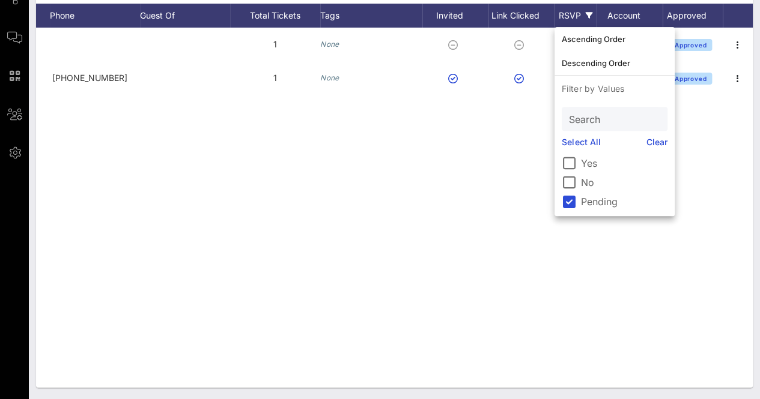
click at [743, 204] on div "T Tony Castillo tony.castillo@pepsico.com 1 None Approved C Clarisa Tanedo clar…" at bounding box center [394, 208] width 716 height 360
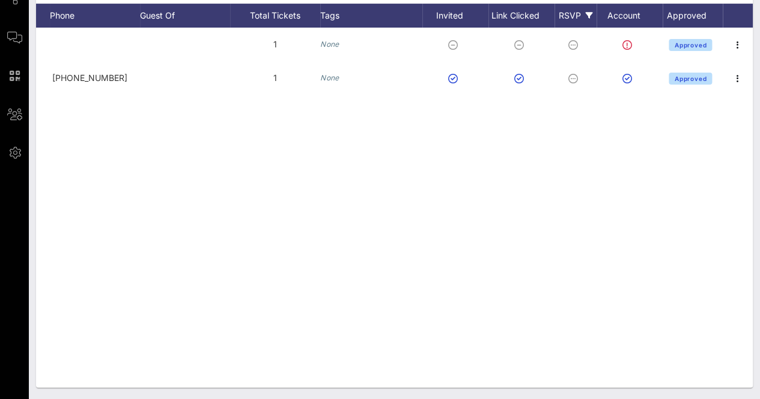
click at [425, 387] on div "Individuals Check-In Seating Custom Add Guests 341 Total Individuals 71% 244 In…" at bounding box center [394, 135] width 731 height 530
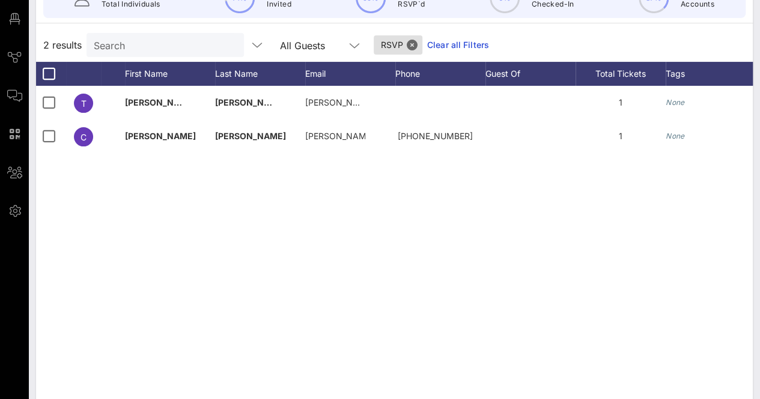
scroll to position [76, 0]
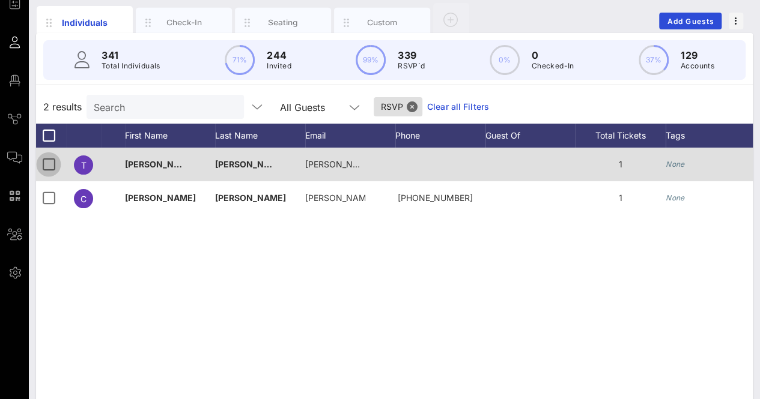
click at [51, 169] on div at bounding box center [48, 164] width 20 height 20
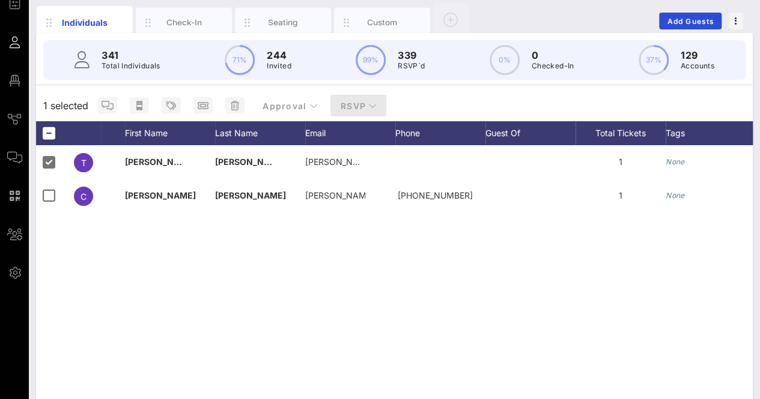
click at [356, 97] on button "RSVP" at bounding box center [358, 106] width 56 height 22
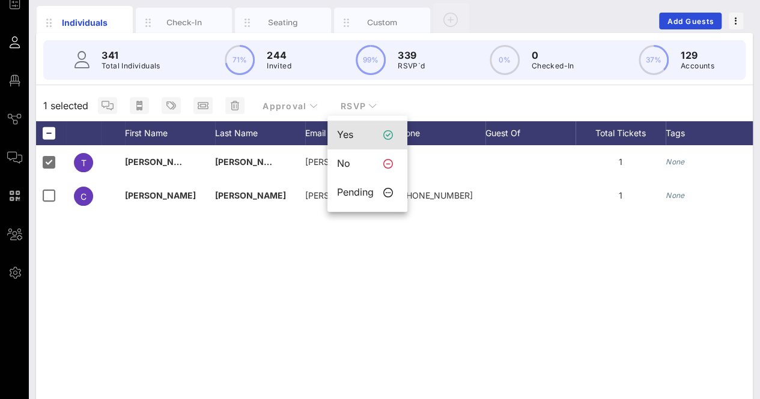
click at [354, 135] on div "Yes" at bounding box center [355, 134] width 37 height 11
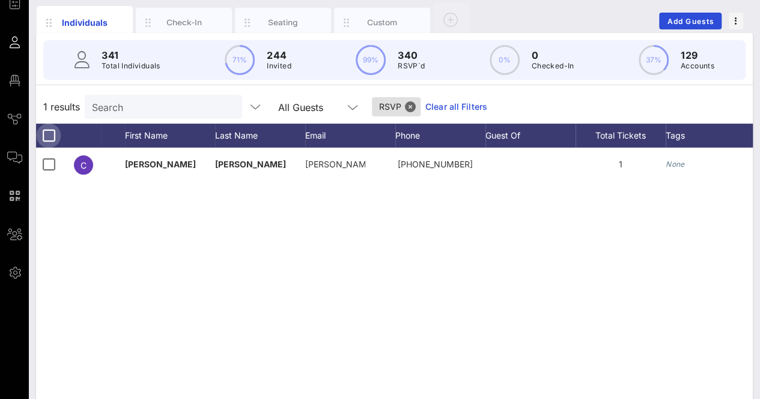
click at [46, 133] on div at bounding box center [48, 136] width 20 height 20
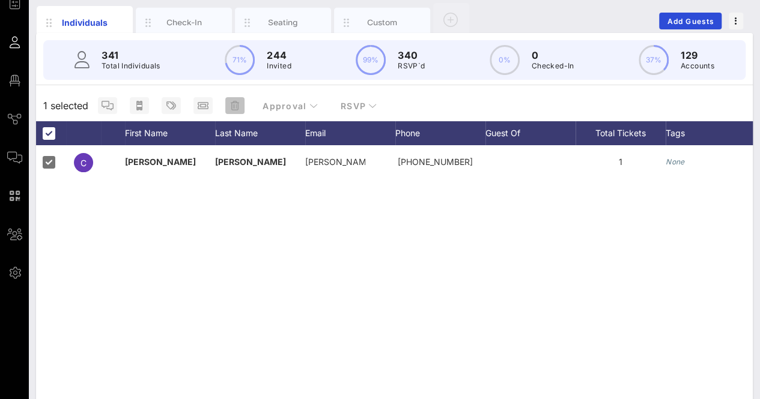
click at [234, 103] on icon "button" at bounding box center [235, 106] width 8 height 10
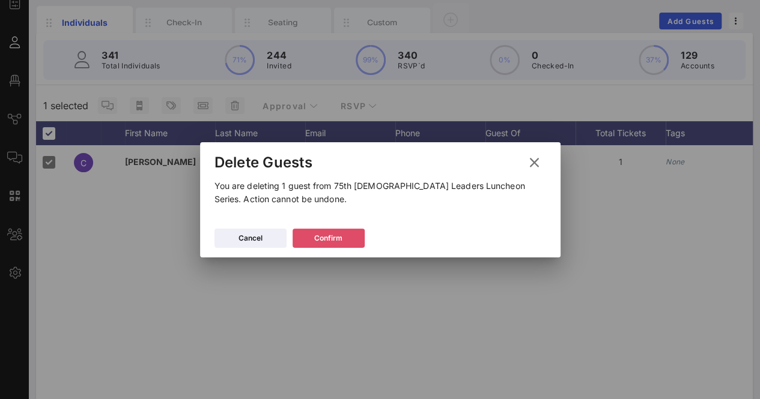
click at [348, 240] on button "Confirm" at bounding box center [328, 238] width 72 height 19
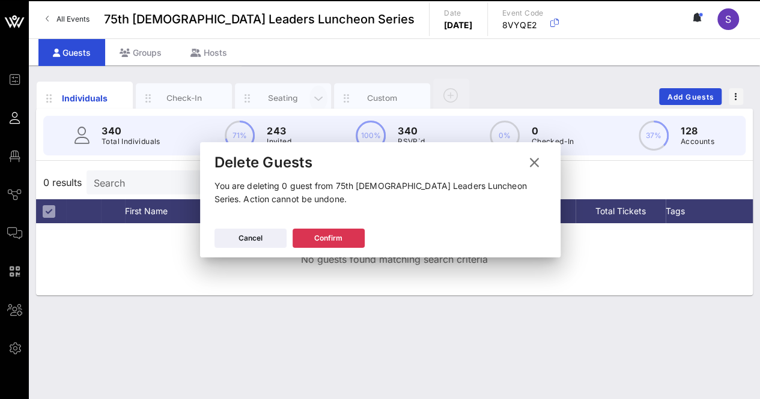
scroll to position [0, 0]
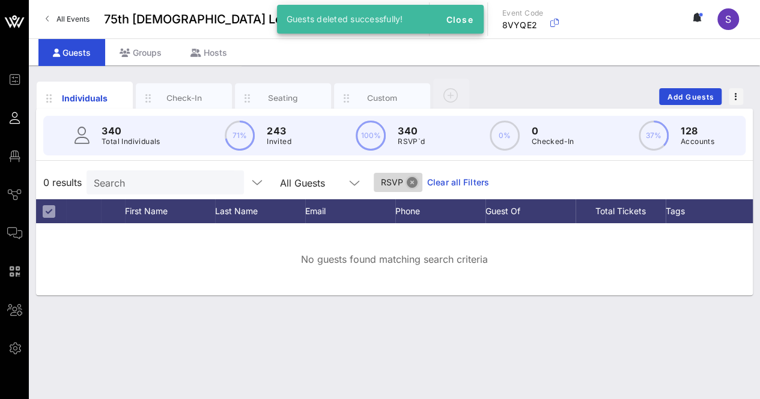
click at [407, 178] on button "Close" at bounding box center [412, 182] width 11 height 11
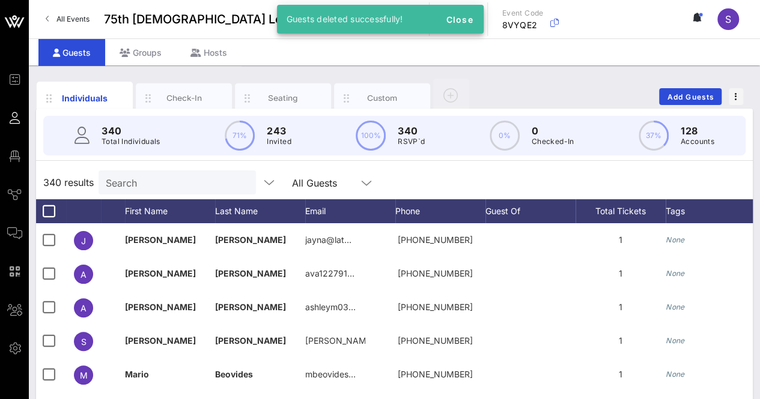
click at [519, 167] on div "340 results Search All Guests" at bounding box center [394, 183] width 716 height 34
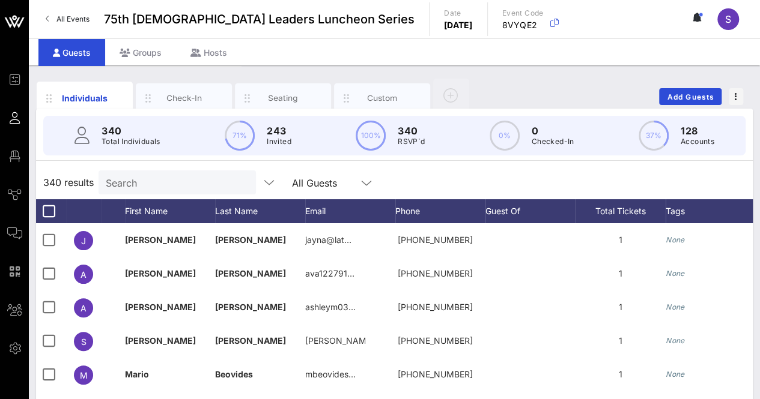
click at [474, 171] on div "340 results Search All Guests" at bounding box center [394, 183] width 716 height 34
click at [527, 85] on div "Individuals Check-In Seating Custom Add Guests" at bounding box center [394, 96] width 716 height 38
click at [543, 80] on div "Individuals Check-In Seating Custom Add Guests" at bounding box center [394, 96] width 716 height 38
click at [184, 187] on input "text" at bounding box center [176, 183] width 141 height 16
type input "e"
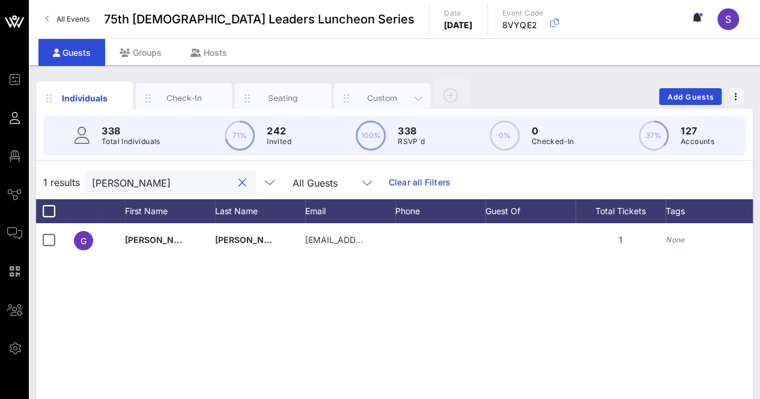
type input "[PERSON_NAME]"
click at [387, 96] on div "Custom" at bounding box center [382, 97] width 53 height 11
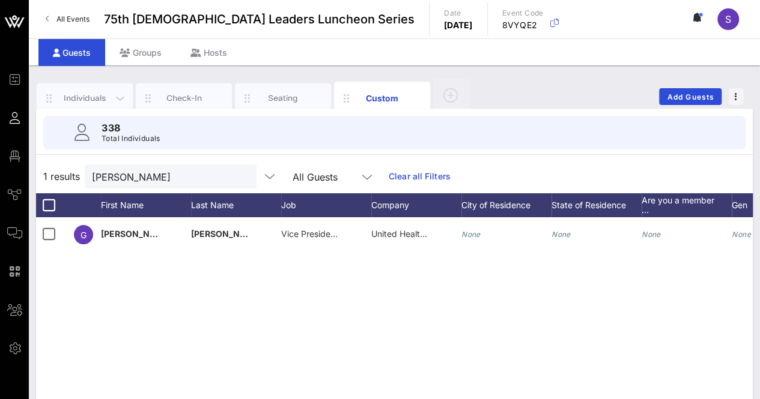
click at [73, 98] on div "Individuals" at bounding box center [84, 97] width 53 height 11
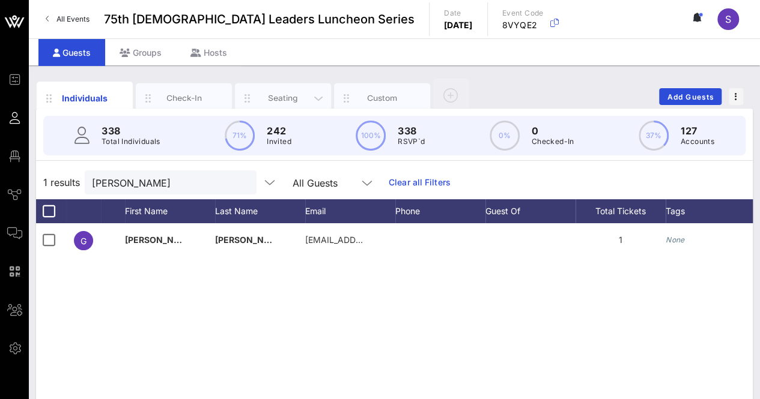
click at [290, 96] on div "Seating" at bounding box center [282, 97] width 53 height 11
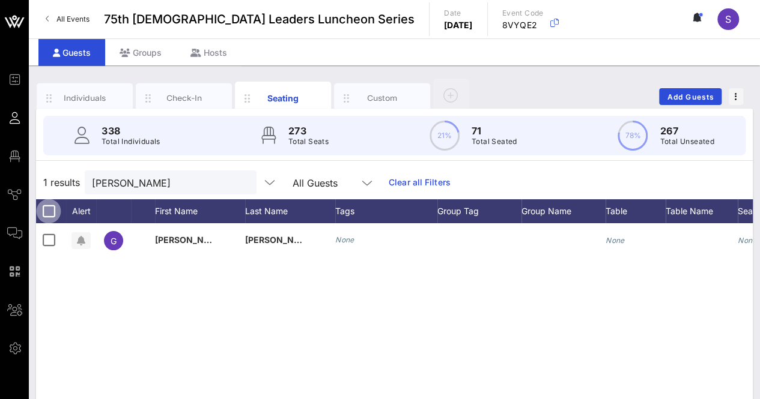
click at [45, 213] on div at bounding box center [48, 211] width 20 height 20
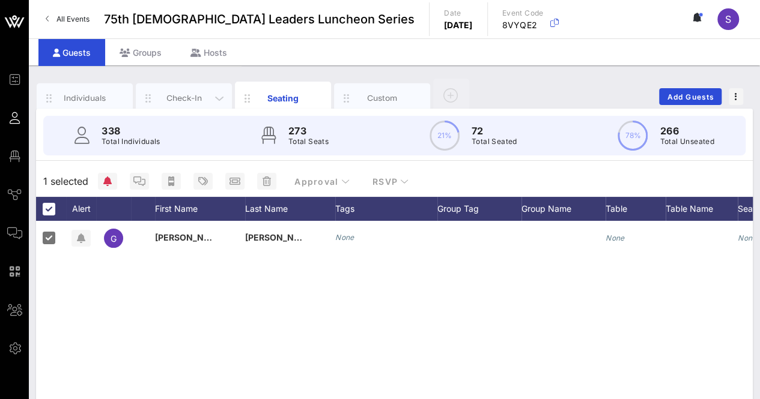
click at [187, 92] on div "Check-In" at bounding box center [183, 97] width 53 height 11
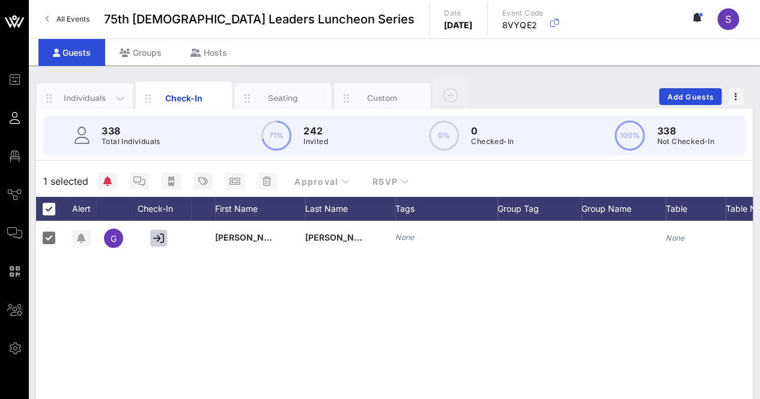
click at [91, 99] on div "Individuals" at bounding box center [84, 97] width 53 height 11
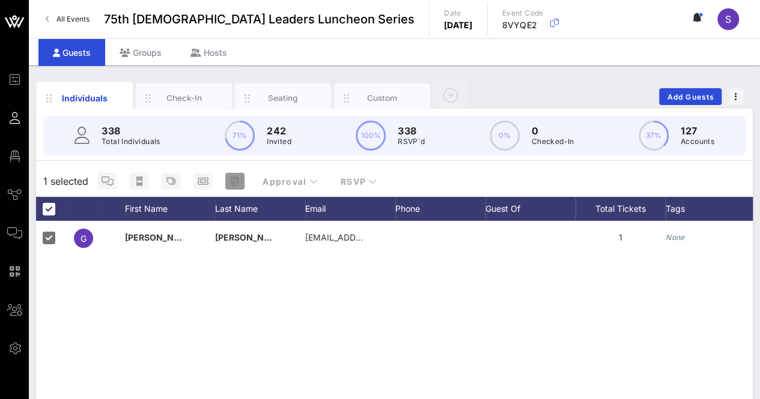
click at [241, 181] on span "button" at bounding box center [234, 182] width 19 height 10
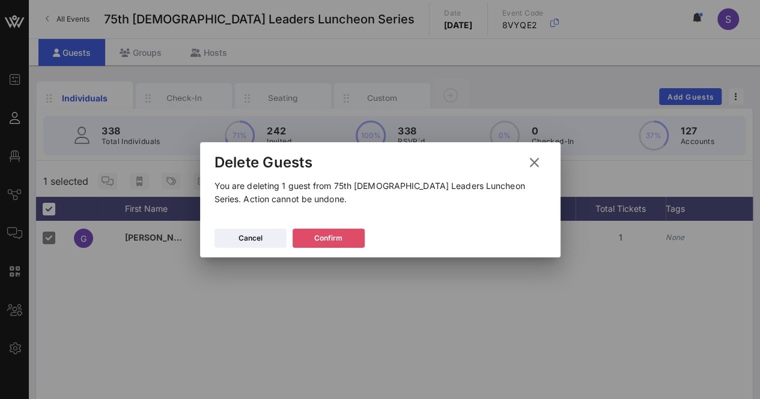
click at [355, 242] on button "Confirm" at bounding box center [328, 238] width 72 height 19
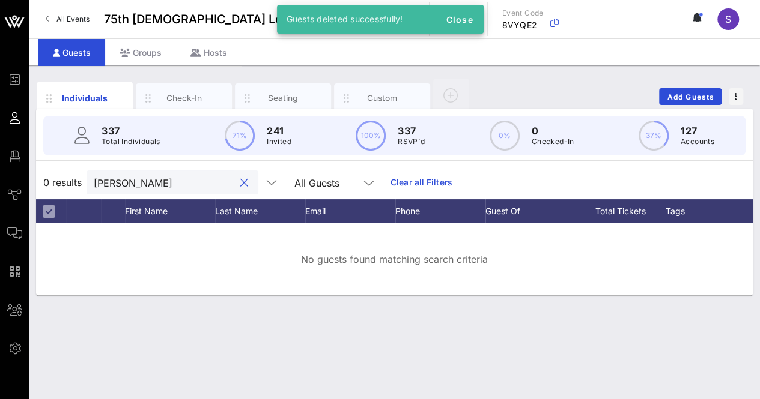
click at [130, 178] on input "genevra" at bounding box center [164, 183] width 141 height 16
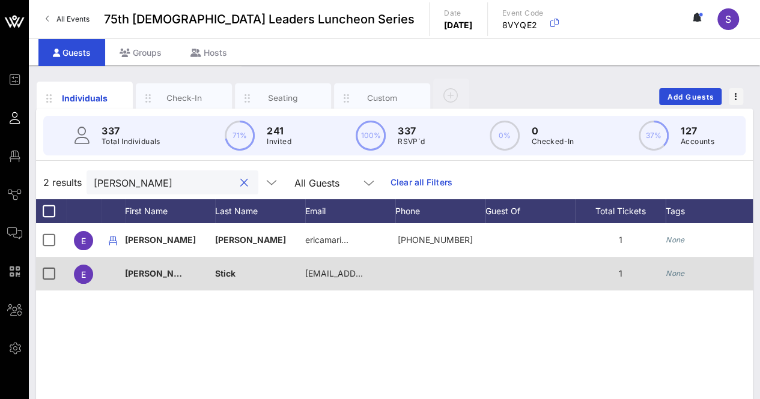
type input "erica"
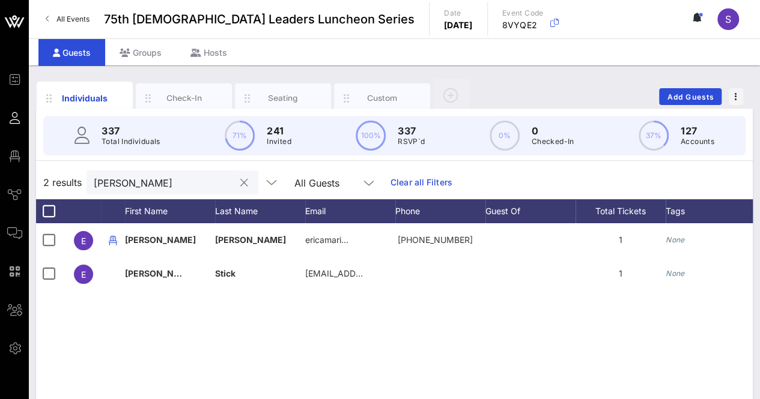
drag, startPoint x: 232, startPoint y: 181, endPoint x: 172, endPoint y: 181, distance: 60.7
click at [240, 181] on button "clear icon" at bounding box center [244, 183] width 8 height 12
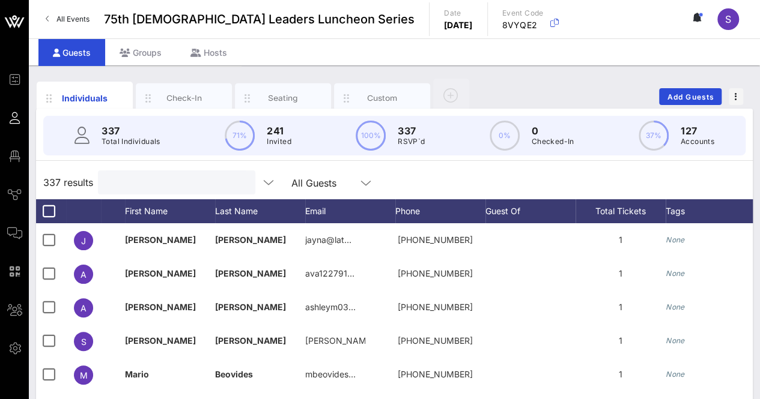
click at [172, 181] on input "text" at bounding box center [175, 183] width 141 height 16
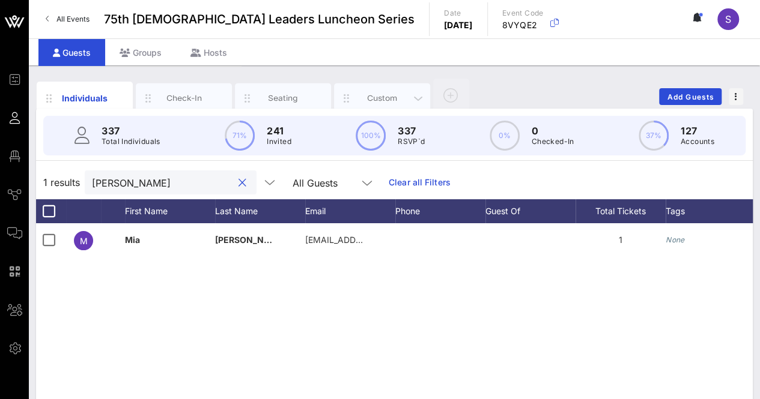
type input "Mia m"
click at [378, 98] on div "Custom" at bounding box center [382, 97] width 53 height 11
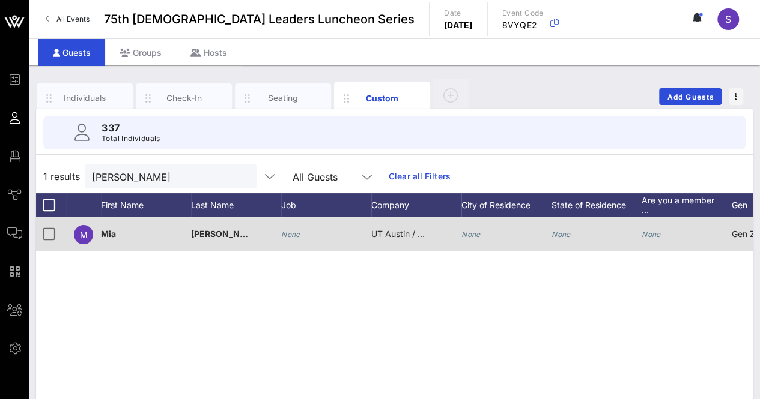
click at [395, 231] on span "UT Austin / Mucho Mas Media" at bounding box center [431, 234] width 120 height 10
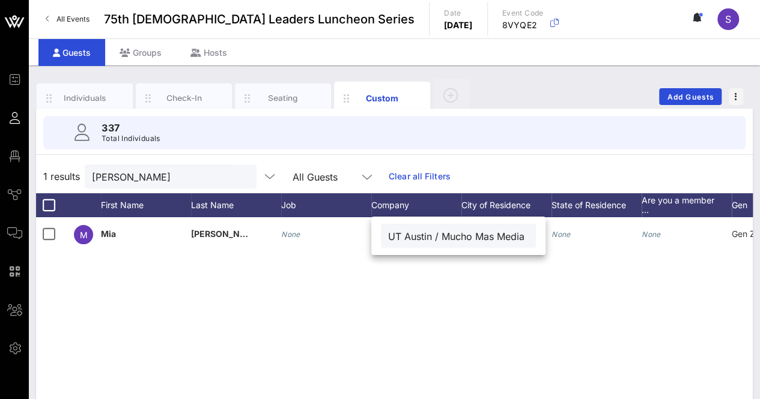
click at [446, 316] on div "M Mia Mendez None UT Austin / Mucho Mas Media None None None Gen Z (Born 1997–2…" at bounding box center [394, 397] width 716 height 360
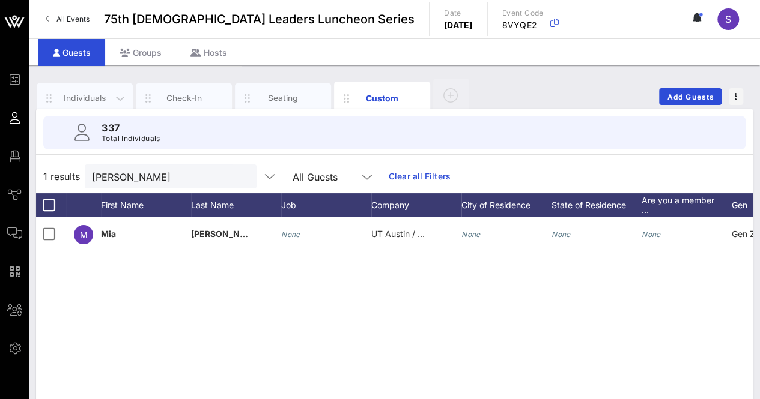
click at [82, 100] on div "Individuals" at bounding box center [84, 97] width 53 height 11
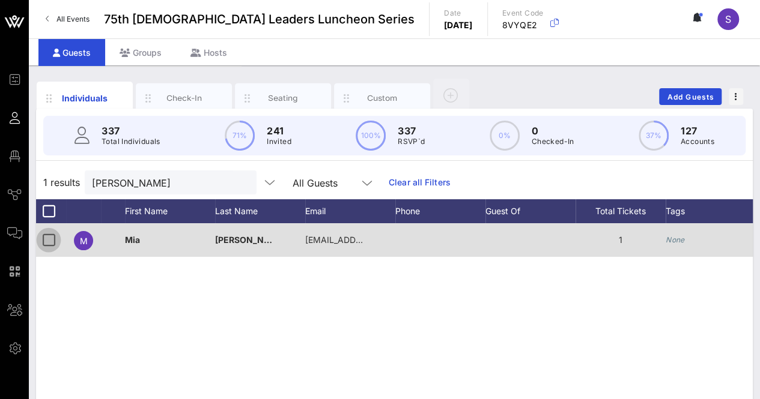
click at [44, 236] on div at bounding box center [48, 240] width 20 height 20
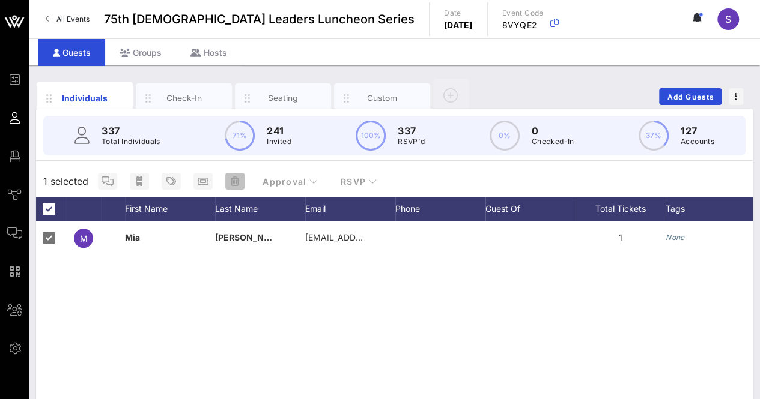
click at [234, 180] on icon "button" at bounding box center [235, 182] width 8 height 10
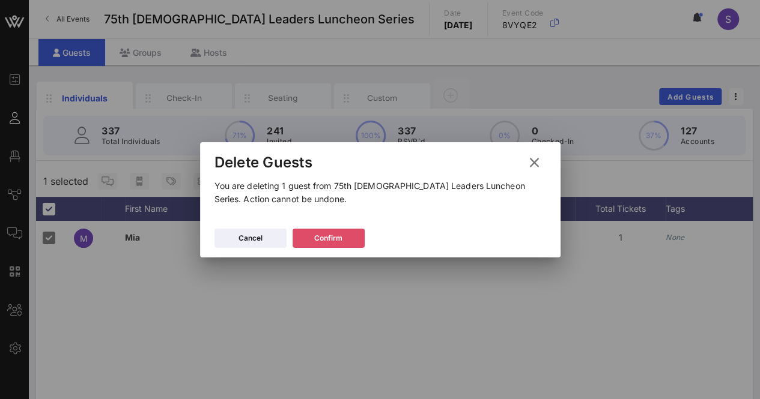
click at [330, 236] on icon at bounding box center [328, 238] width 8 height 7
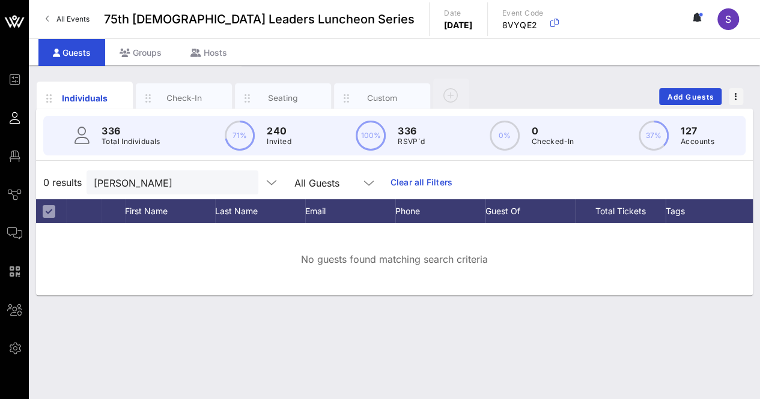
drag, startPoint x: 226, startPoint y: 181, endPoint x: 315, endPoint y: 174, distance: 89.1
click at [240, 181] on button "clear icon" at bounding box center [244, 183] width 8 height 12
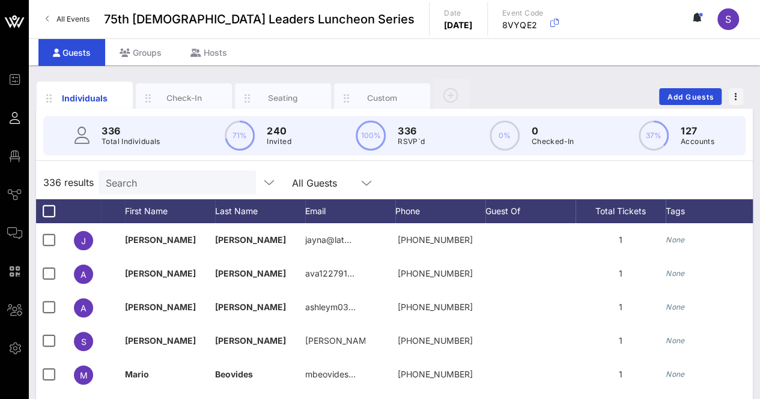
drag, startPoint x: 487, startPoint y: 171, endPoint x: 481, endPoint y: 171, distance: 6.0
click at [484, 171] on div "336 results Search All Guests" at bounding box center [394, 183] width 716 height 34
click at [453, 175] on div "336 results Search All Guests" at bounding box center [394, 183] width 716 height 34
click at [711, 95] on span "Add Guests" at bounding box center [690, 96] width 47 height 9
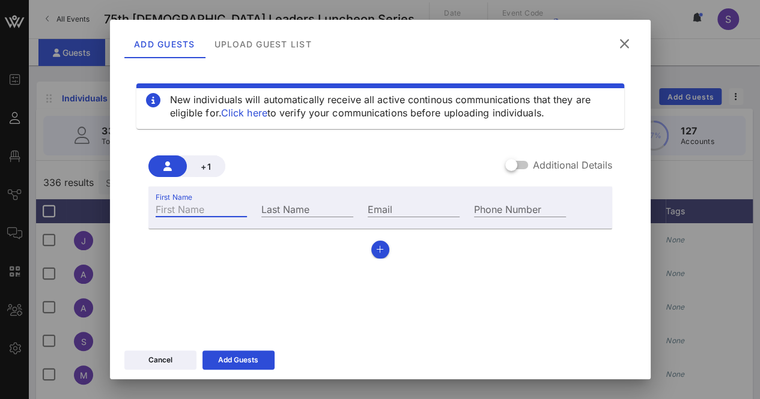
click at [217, 204] on input "First Name" at bounding box center [202, 209] width 92 height 16
type input "[PERSON_NAME]"
click at [309, 207] on input "Last Name" at bounding box center [307, 209] width 92 height 16
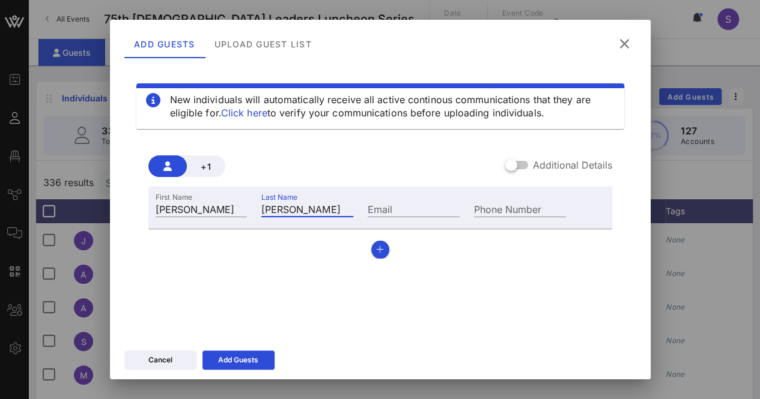
type input "[PERSON_NAME]"
click at [423, 201] on div "Email" at bounding box center [413, 208] width 106 height 32
click at [423, 206] on input "Email" at bounding box center [414, 209] width 92 height 16
paste input "[PERSON_NAME][EMAIL_ADDRESS][DOMAIN_NAME][US_STATE]"
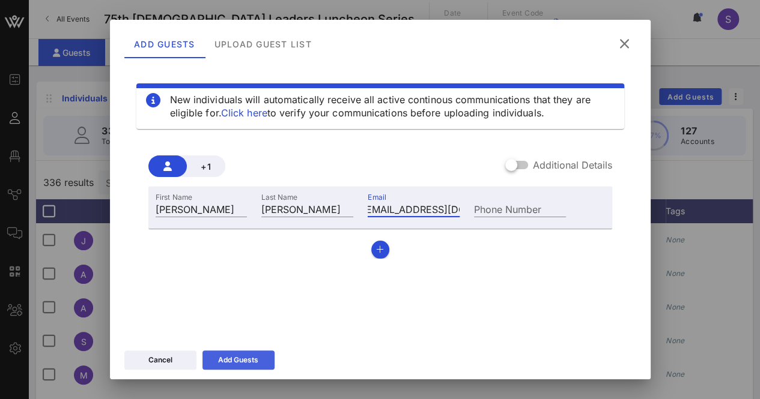
type input "[PERSON_NAME][EMAIL_ADDRESS][DOMAIN_NAME][US_STATE]"
click at [249, 351] on button "Add Guests" at bounding box center [238, 360] width 72 height 19
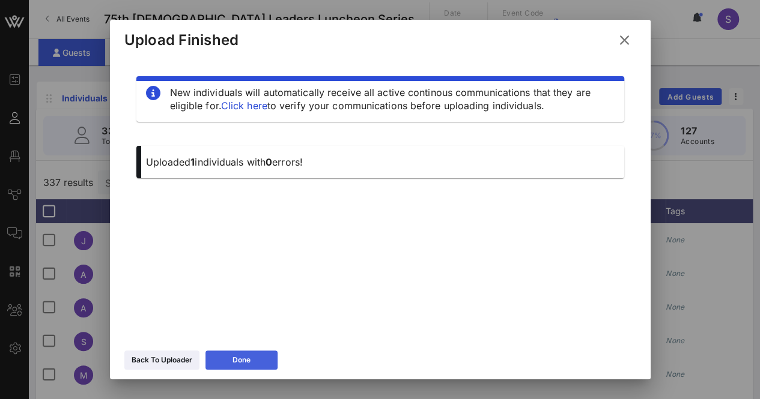
click at [253, 362] on button "Done" at bounding box center [241, 360] width 72 height 19
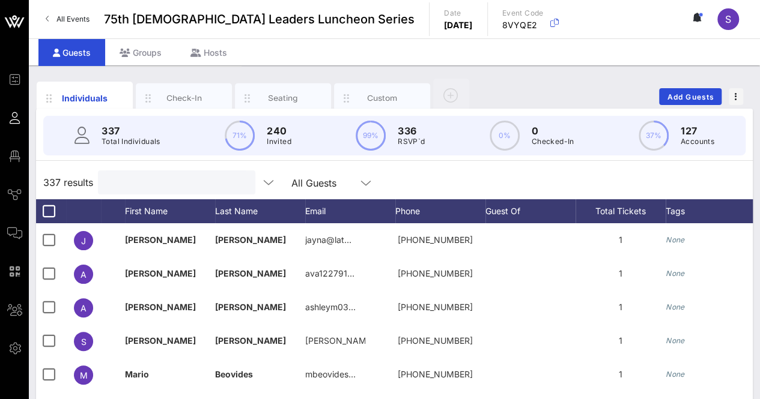
click at [151, 185] on input "text" at bounding box center [175, 183] width 141 height 16
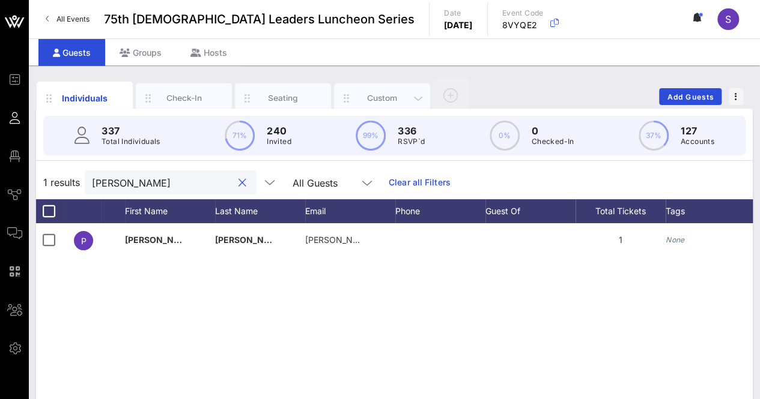
type input "[PERSON_NAME]"
click at [377, 99] on div "Custom" at bounding box center [382, 97] width 53 height 11
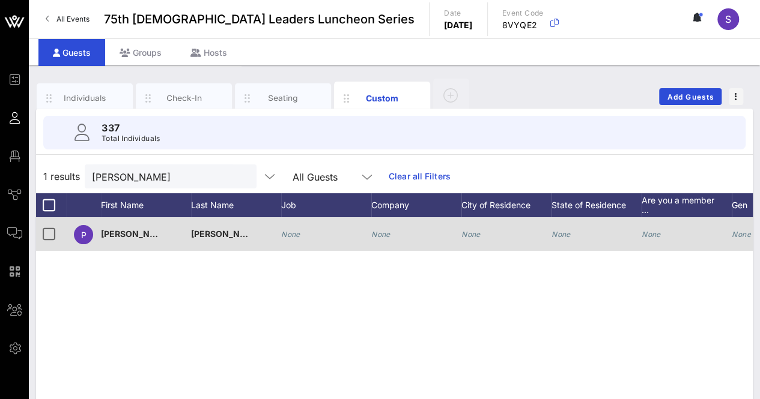
click at [298, 236] on icon "None" at bounding box center [290, 234] width 19 height 9
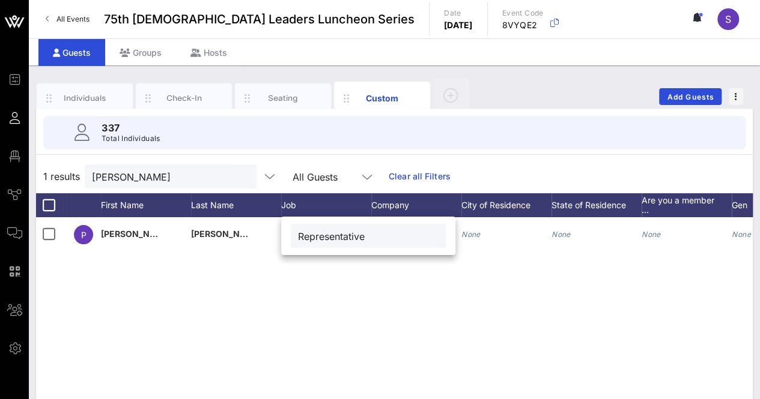
type input "Representative"
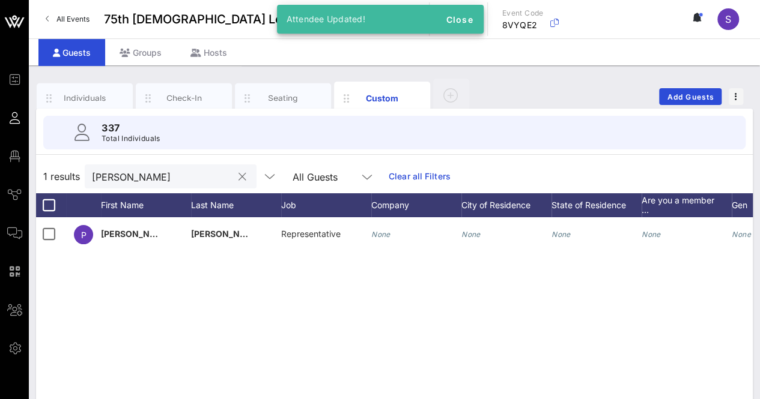
click at [178, 173] on input "[PERSON_NAME]" at bounding box center [162, 177] width 141 height 16
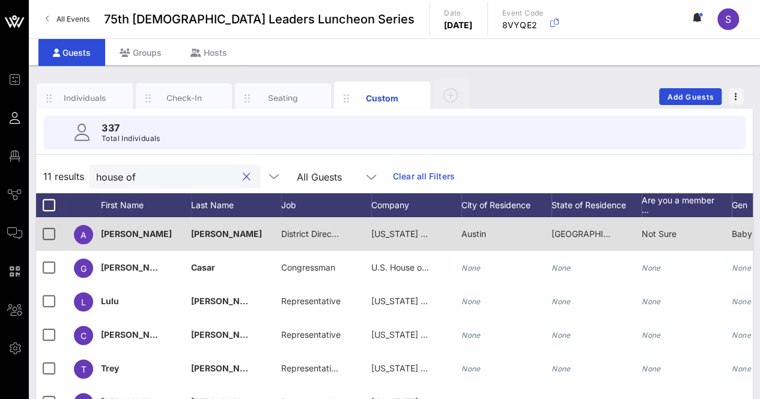
click at [396, 239] on div "[US_STATE] House of Representatives" at bounding box center [401, 234] width 60 height 34
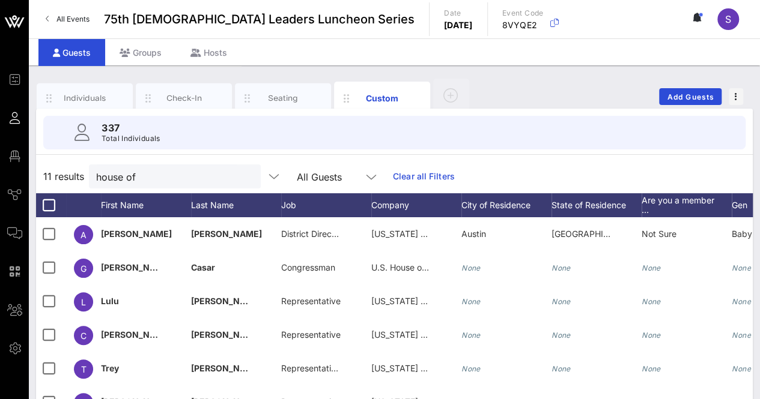
scroll to position [0, 19]
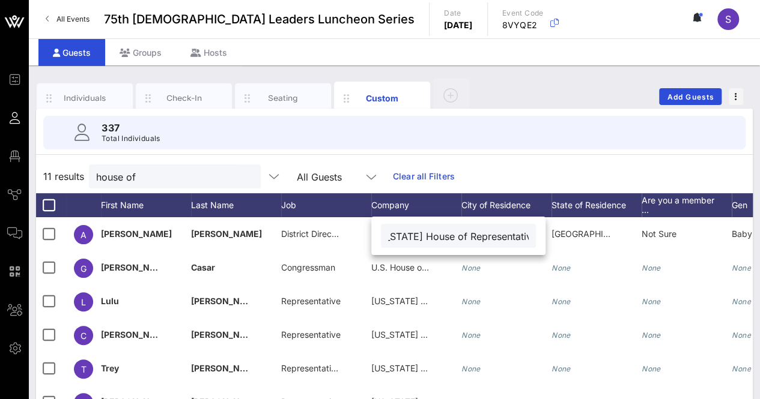
click at [396, 235] on input "[US_STATE] House of Representatives" at bounding box center [458, 236] width 141 height 16
click at [601, 163] on div "11 results house of All Guests Clear all Filters" at bounding box center [394, 177] width 716 height 34
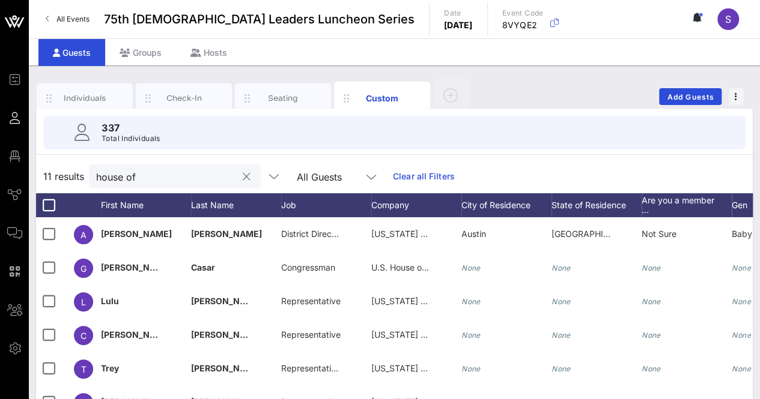
click at [147, 177] on input "house of" at bounding box center [166, 177] width 141 height 16
click at [147, 178] on input "house of" at bounding box center [166, 177] width 141 height 16
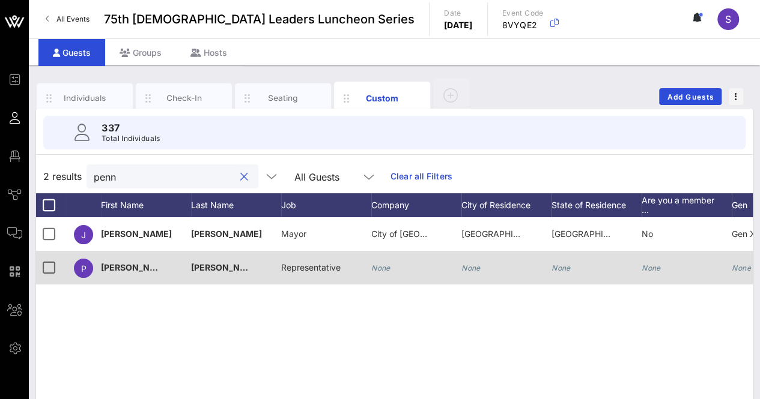
type input "penn"
click at [390, 276] on div "None" at bounding box center [416, 274] width 90 height 47
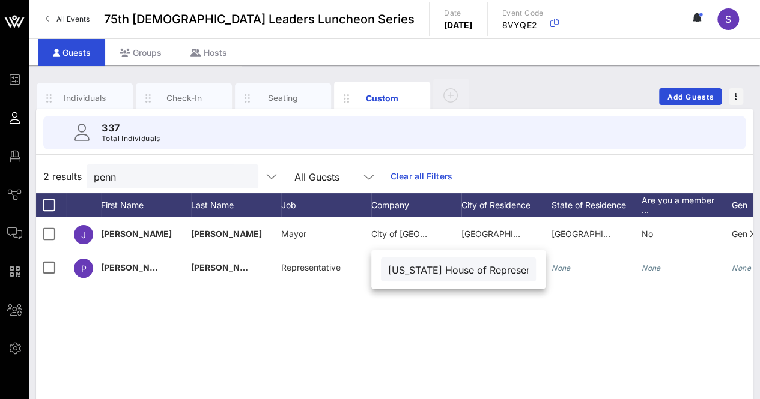
scroll to position [0, 19]
type input "[US_STATE] House of Representatives"
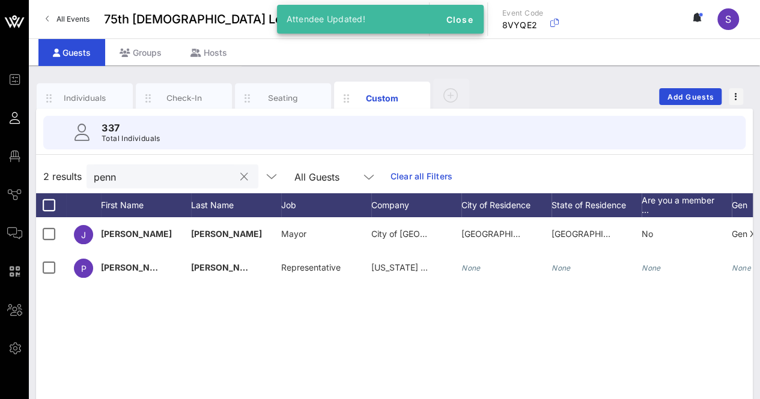
click at [240, 173] on button "clear icon" at bounding box center [244, 177] width 8 height 12
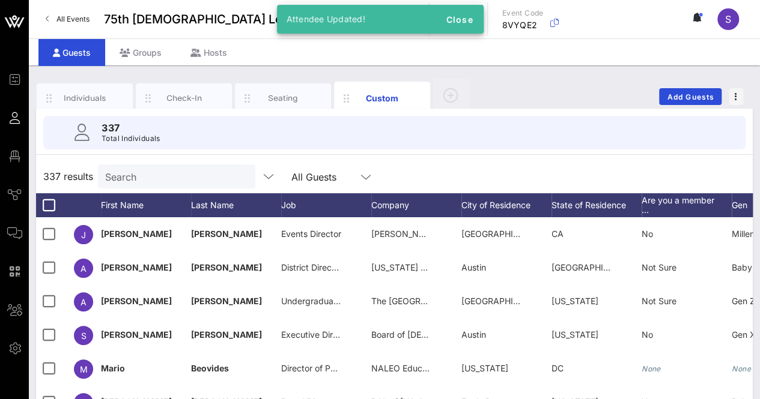
click at [549, 162] on div "337 results Search All Guests" at bounding box center [394, 177] width 716 height 34
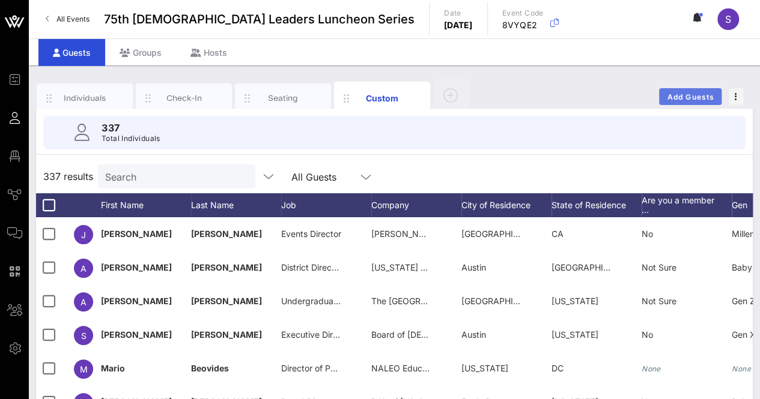
click at [686, 93] on span "Add Guests" at bounding box center [690, 96] width 47 height 9
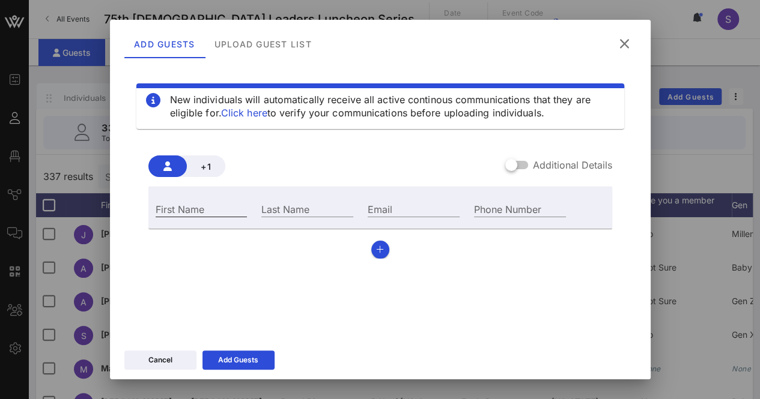
click at [219, 210] on input "First Name" at bounding box center [202, 209] width 92 height 16
type input "e"
type input "[PERSON_NAME]"
drag, startPoint x: 328, startPoint y: 205, endPoint x: 340, endPoint y: 208, distance: 12.0
click at [330, 205] on input "Last Name" at bounding box center [307, 209] width 92 height 16
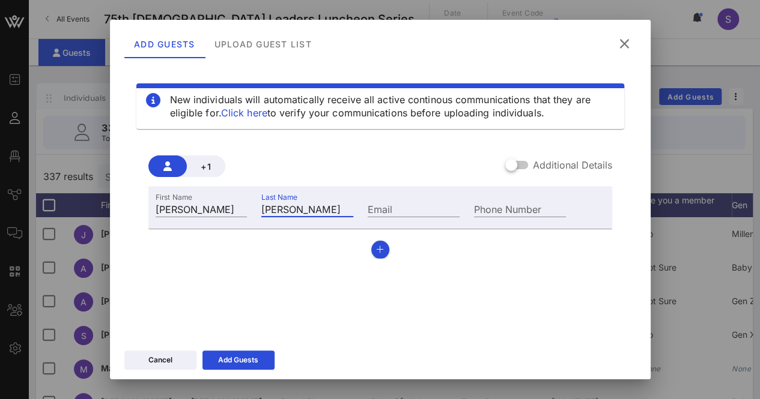
type input "[PERSON_NAME]"
click at [408, 213] on input "Email" at bounding box center [414, 209] width 92 height 16
paste input "[PERSON_NAME][EMAIL_ADDRESS][PERSON_NAME][DOMAIN_NAME][US_STATE]"
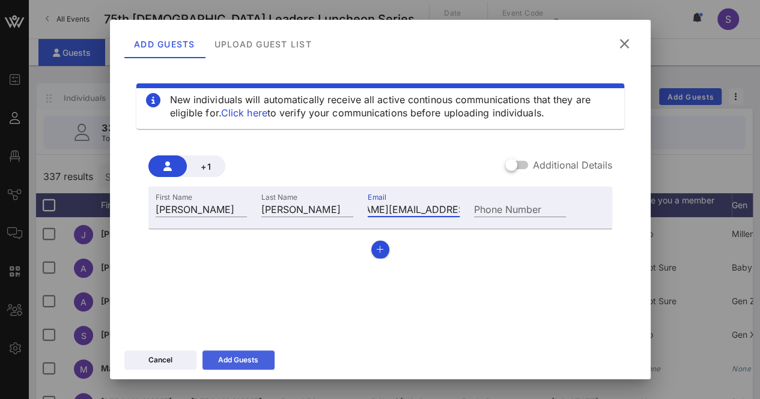
type input "[PERSON_NAME][EMAIL_ADDRESS][PERSON_NAME][DOMAIN_NAME][US_STATE]"
click at [243, 356] on div "Add Guests" at bounding box center [238, 360] width 40 height 12
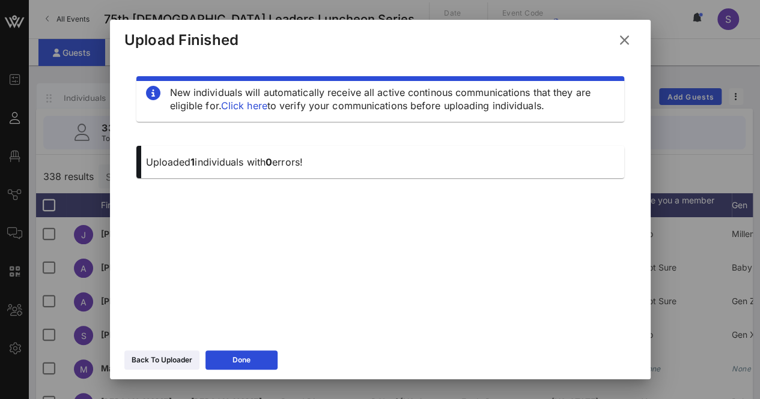
click at [628, 37] on icon at bounding box center [624, 40] width 16 height 14
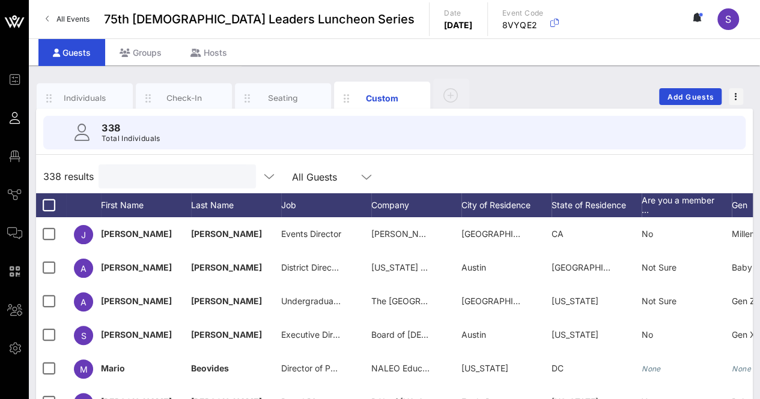
click at [177, 171] on input "text" at bounding box center [176, 177] width 141 height 16
click at [86, 92] on div "Individuals" at bounding box center [84, 97] width 53 height 11
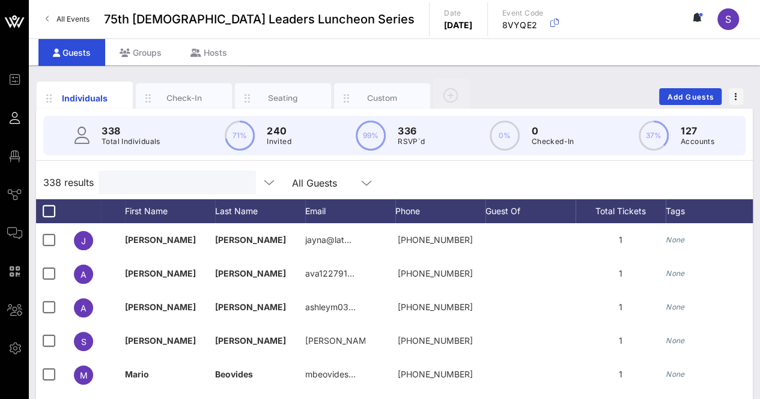
click at [172, 178] on input "text" at bounding box center [176, 183] width 141 height 16
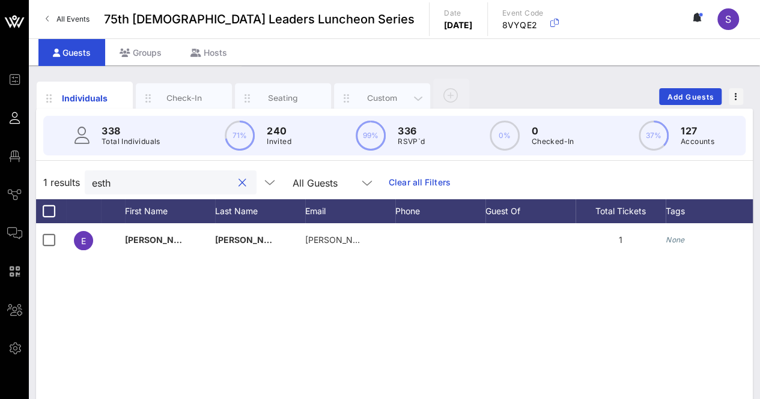
type input "esth"
click at [386, 89] on div "Custom" at bounding box center [382, 98] width 96 height 30
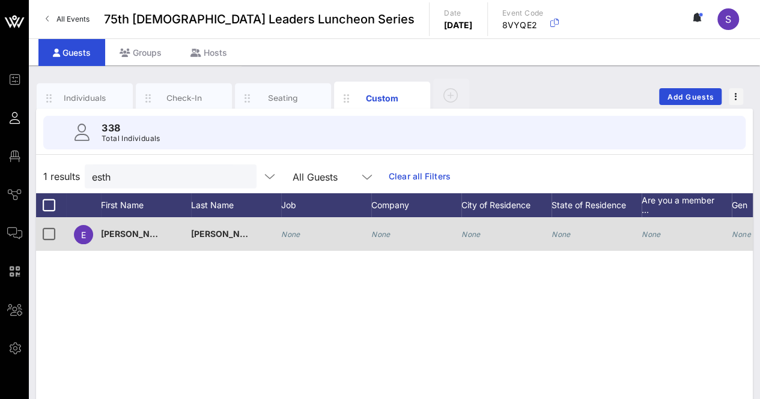
click at [387, 238] on icon "None" at bounding box center [380, 234] width 19 height 9
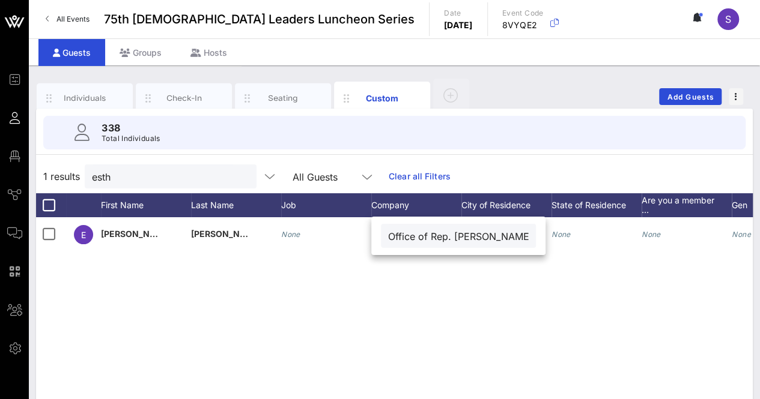
scroll to position [0, 2]
type input "Office of Rep. [PERSON_NAME]"
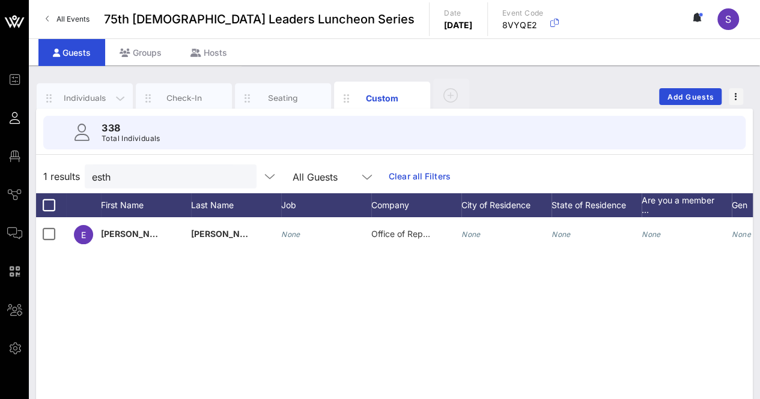
click at [86, 96] on div "Individuals" at bounding box center [84, 97] width 53 height 11
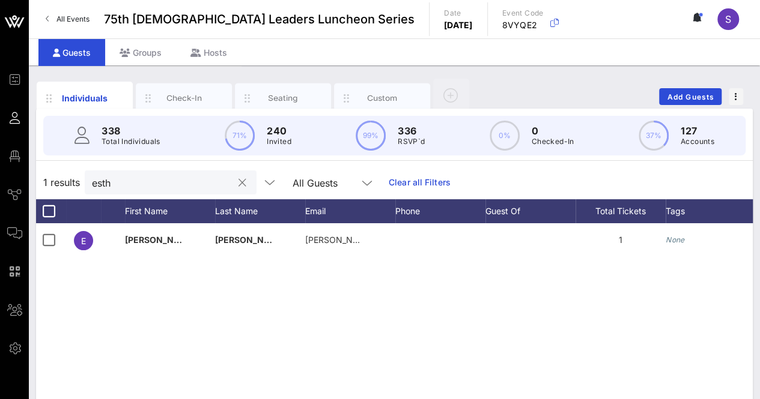
click at [238, 180] on button "clear icon" at bounding box center [242, 183] width 8 height 12
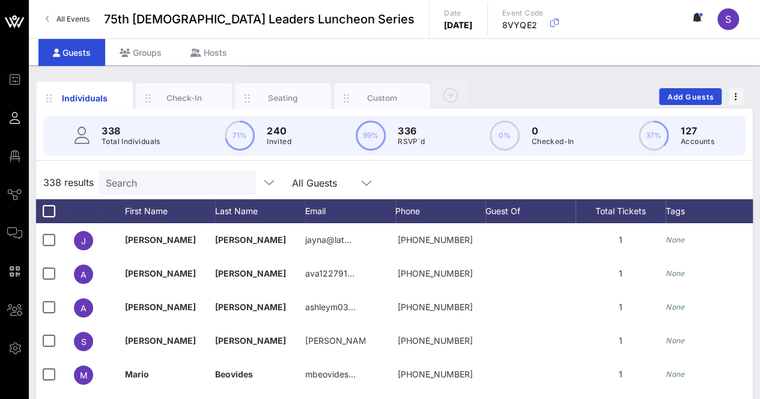
click at [468, 176] on div "338 results Search All Guests" at bounding box center [394, 183] width 716 height 34
click at [146, 185] on input "Search" at bounding box center [176, 183] width 141 height 16
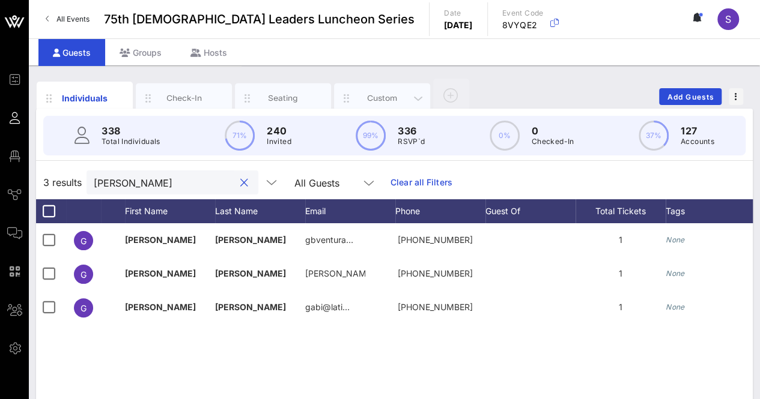
type input "[PERSON_NAME]"
click at [384, 93] on div "Custom" at bounding box center [382, 97] width 53 height 11
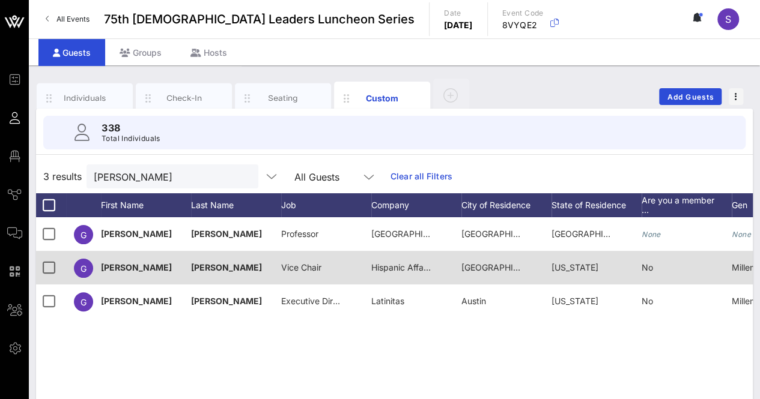
click at [399, 268] on span "Hispanic Affairs for the State of [US_STATE]" at bounding box center [457, 267] width 172 height 10
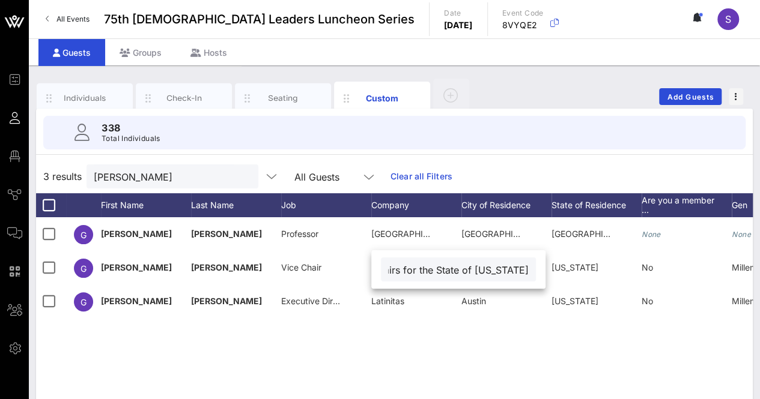
scroll to position [0, 0]
click at [541, 85] on div "Individuals Check-In Seating Custom Add Guests" at bounding box center [394, 96] width 716 height 38
click at [90, 92] on div "Individuals" at bounding box center [84, 97] width 53 height 11
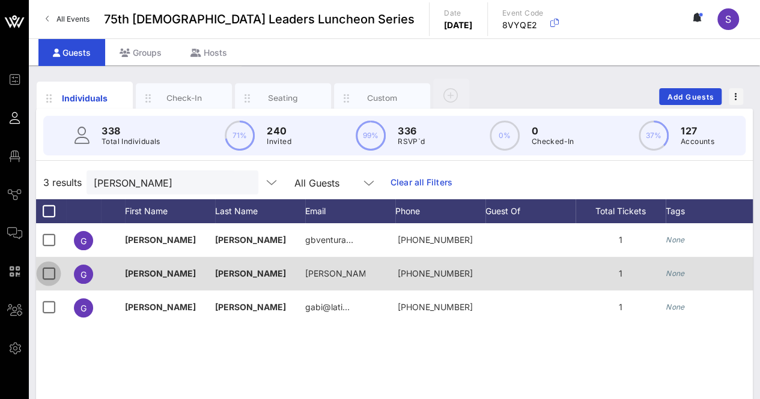
click at [53, 266] on div at bounding box center [48, 274] width 20 height 20
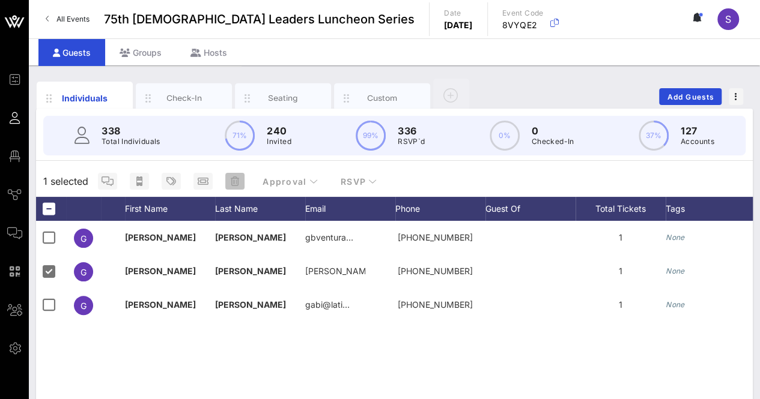
click at [235, 181] on icon "button" at bounding box center [235, 182] width 8 height 10
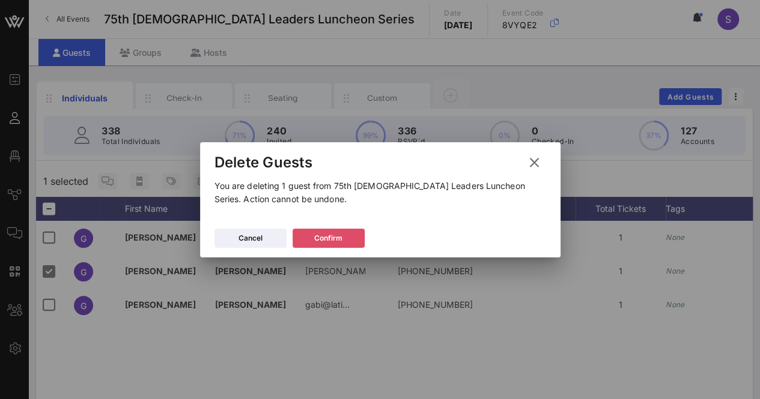
click at [309, 235] on button "Confirm" at bounding box center [328, 238] width 72 height 19
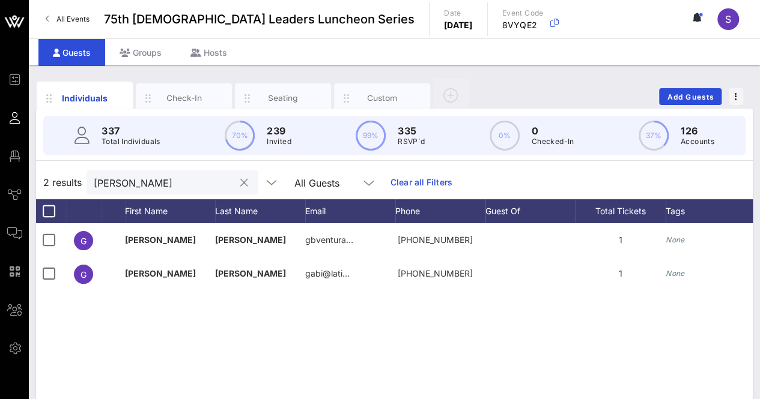
click at [117, 177] on input "[PERSON_NAME]" at bounding box center [164, 183] width 141 height 16
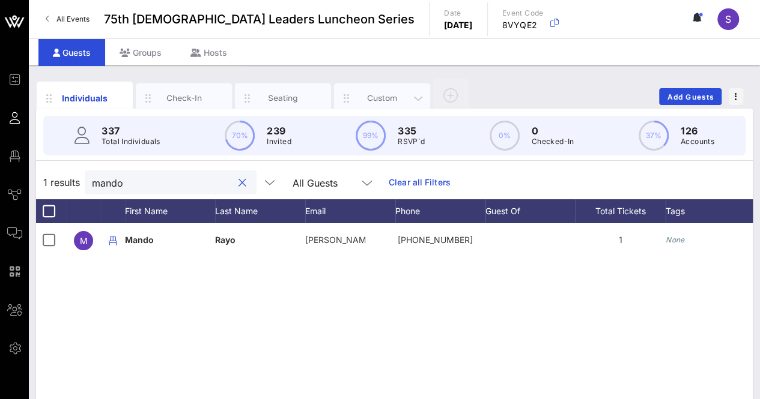
type input "mando"
click at [382, 94] on div "Custom" at bounding box center [382, 97] width 53 height 11
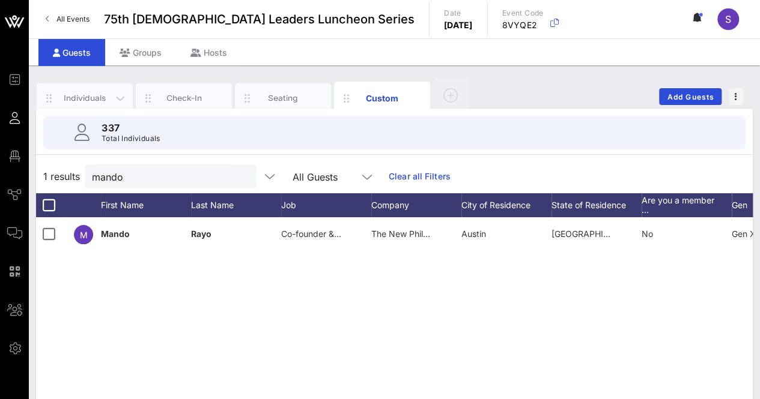
click at [92, 95] on div "Individuals" at bounding box center [84, 97] width 53 height 11
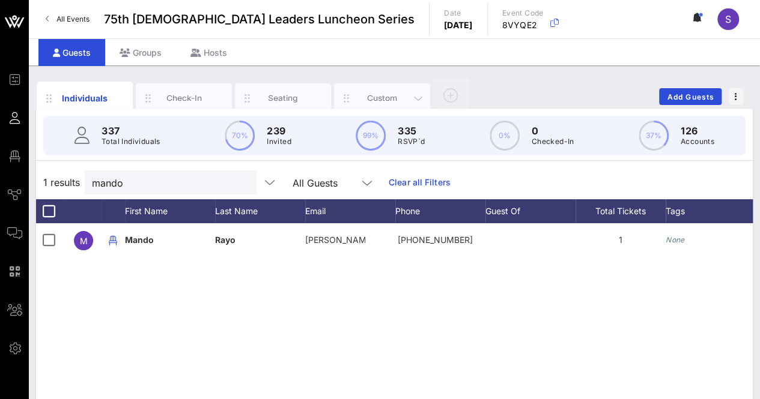
click at [369, 93] on div "Custom" at bounding box center [382, 97] width 53 height 11
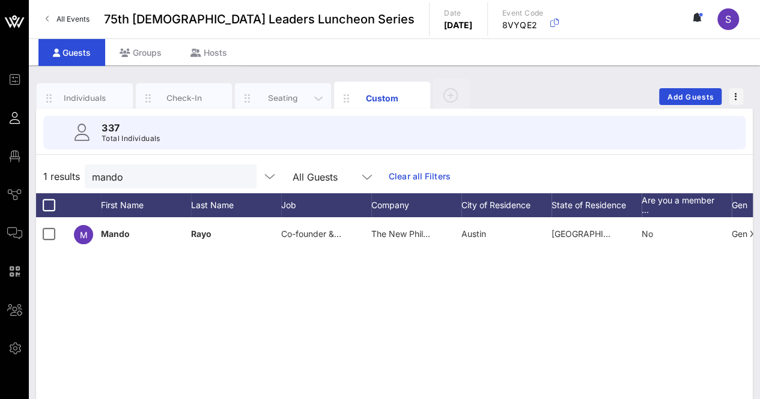
click at [282, 92] on div "Seating" at bounding box center [282, 97] width 53 height 11
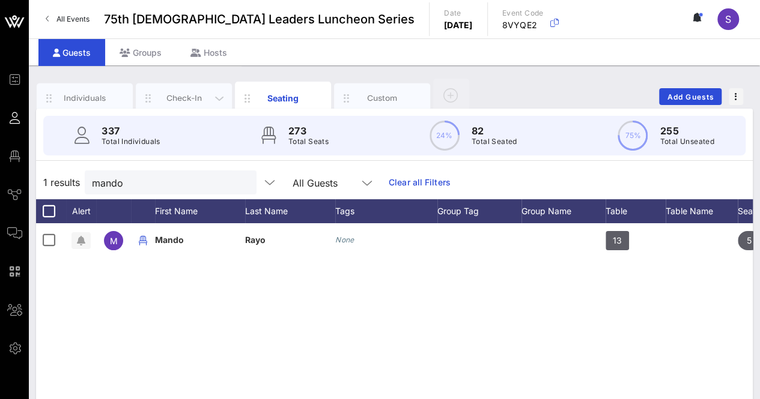
click at [182, 97] on div "Check-In" at bounding box center [183, 97] width 53 height 11
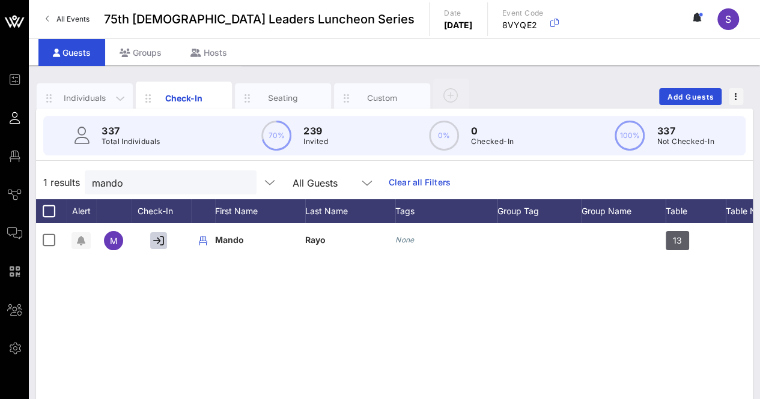
click at [77, 98] on div "Individuals" at bounding box center [84, 97] width 53 height 11
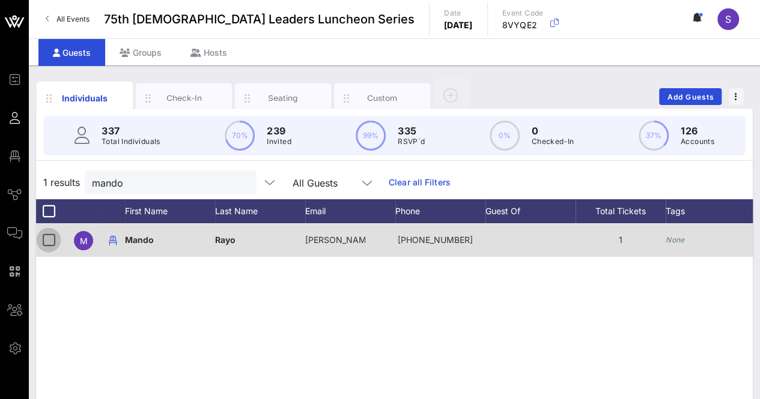
click at [49, 240] on div at bounding box center [48, 240] width 20 height 20
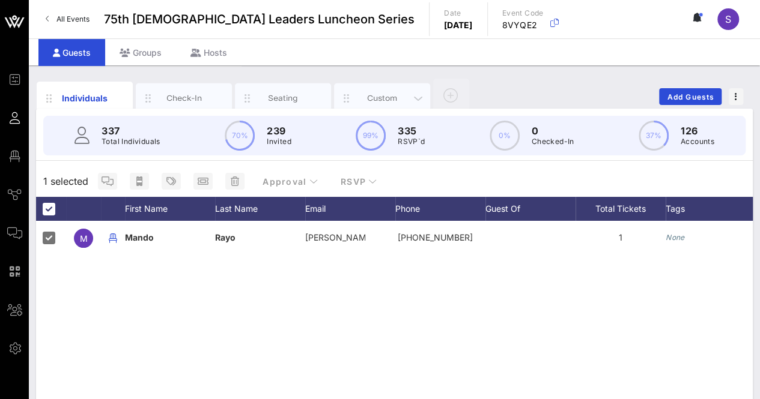
click at [370, 92] on div "Custom" at bounding box center [382, 97] width 53 height 11
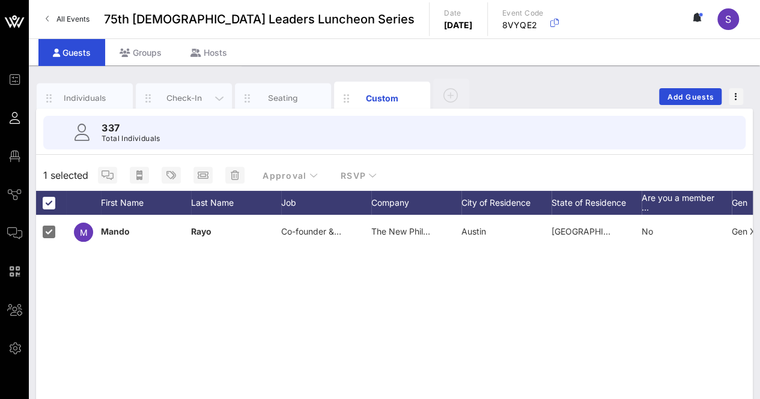
click at [185, 96] on div "Check-In" at bounding box center [183, 97] width 53 height 11
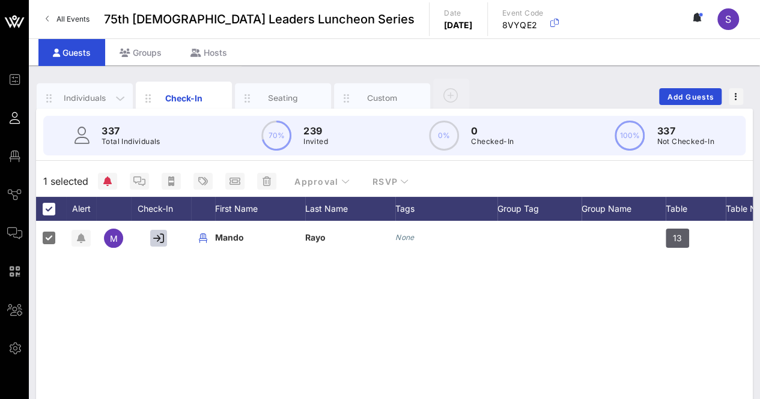
click at [82, 95] on div "Individuals" at bounding box center [84, 97] width 53 height 11
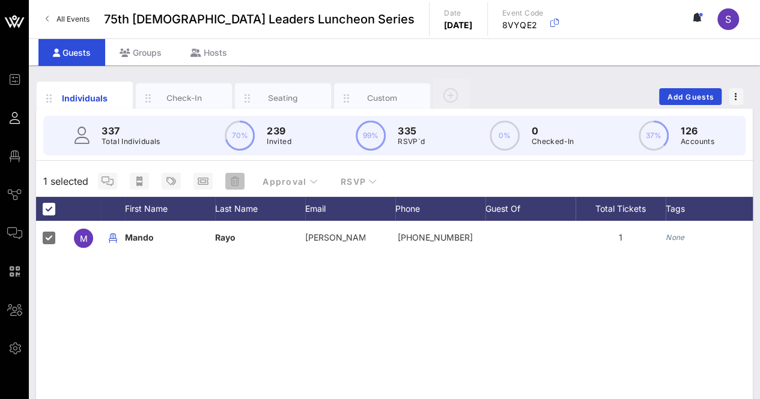
click at [239, 175] on button "button" at bounding box center [234, 181] width 19 height 17
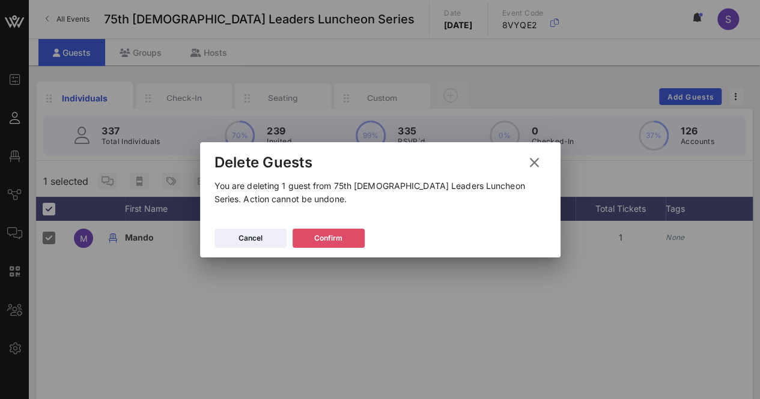
click at [346, 243] on button "Confirm" at bounding box center [328, 238] width 72 height 19
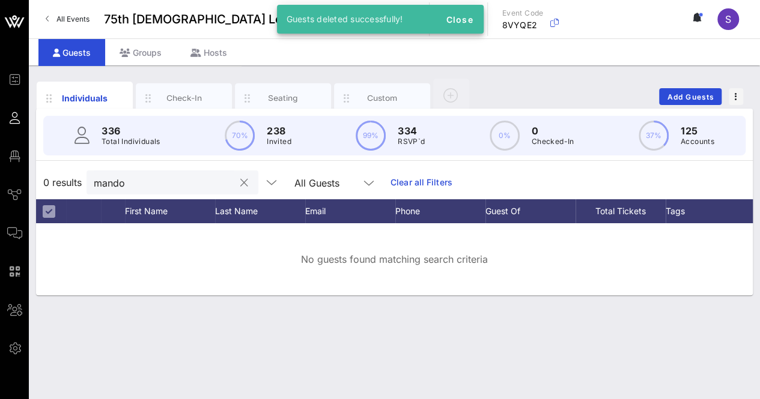
click at [240, 181] on button "clear icon" at bounding box center [244, 183] width 8 height 12
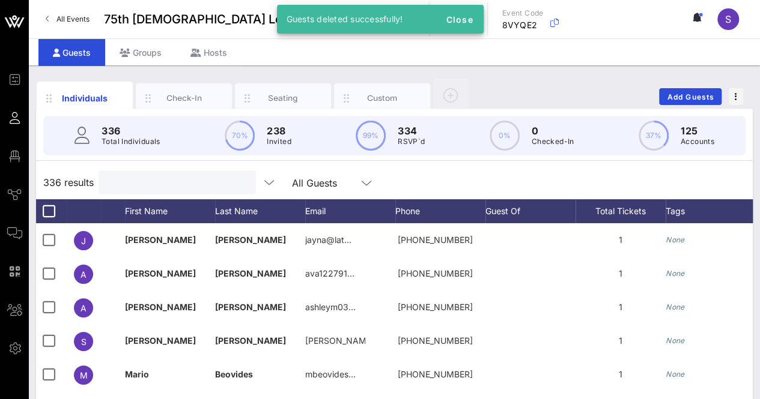
click at [530, 176] on div "336 results All Guests" at bounding box center [394, 183] width 716 height 34
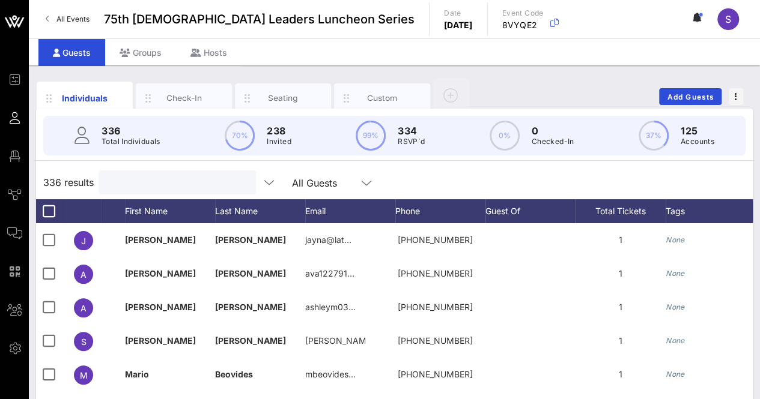
click at [125, 178] on input "text" at bounding box center [176, 183] width 141 height 16
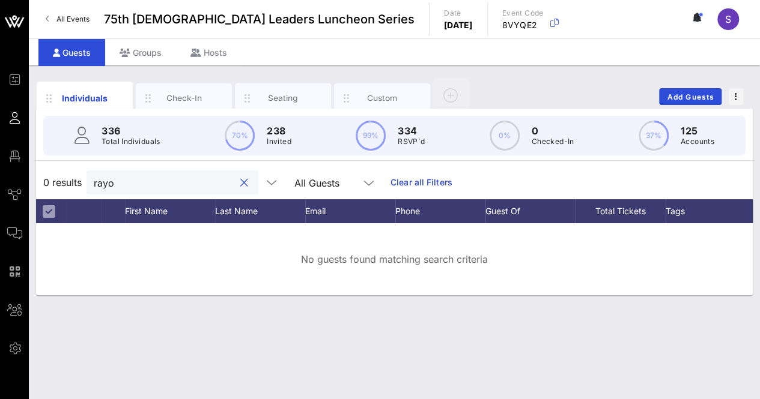
type input "rayo"
